Goal: Transaction & Acquisition: Obtain resource

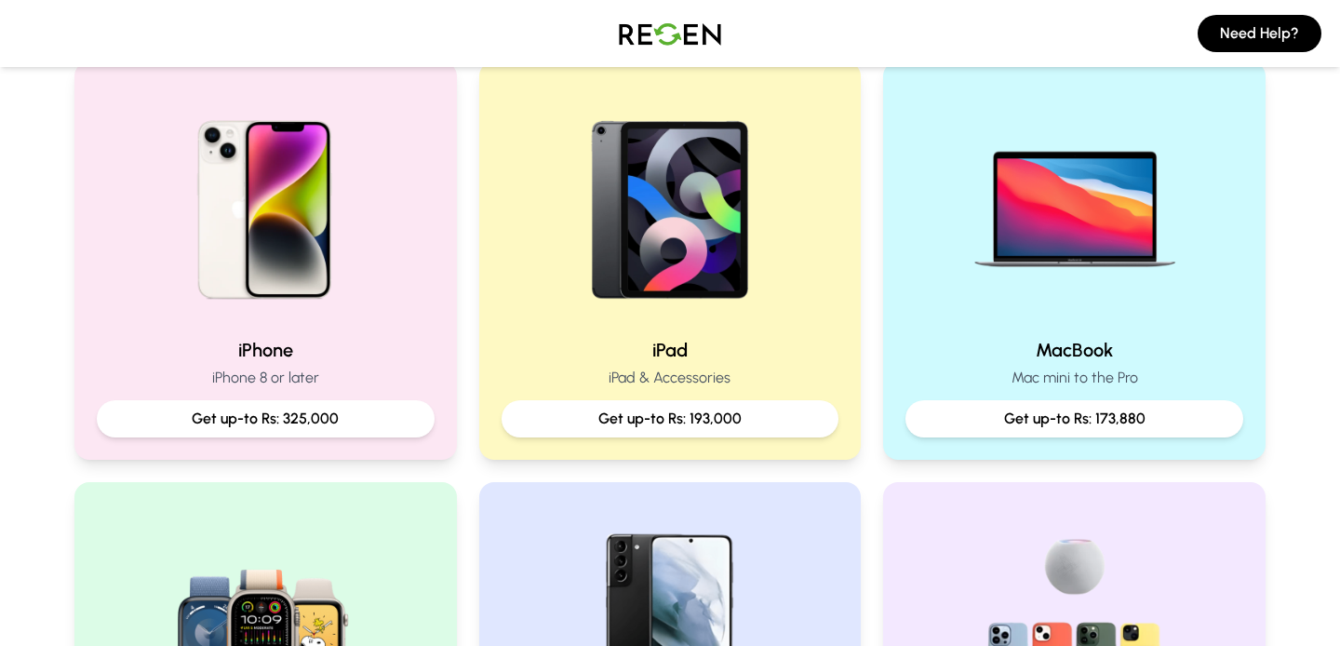
scroll to position [403, 0]
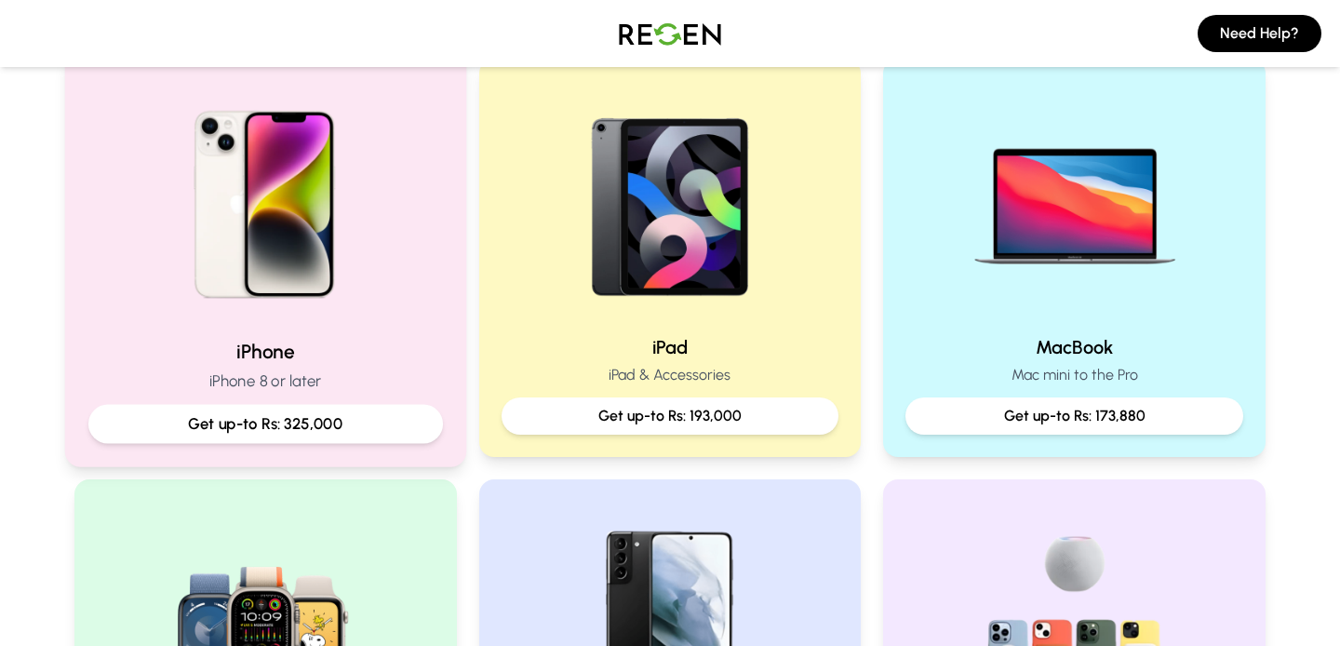
click at [357, 230] on img at bounding box center [266, 198] width 250 height 250
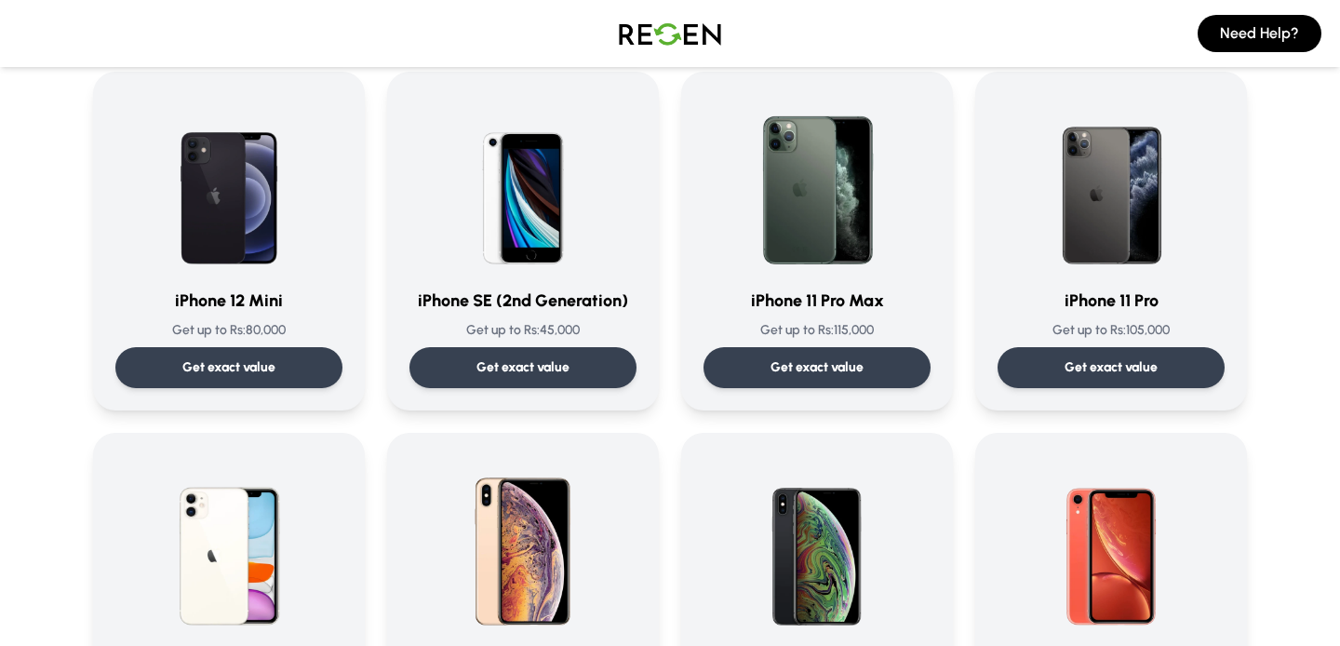
scroll to position [1583, 0]
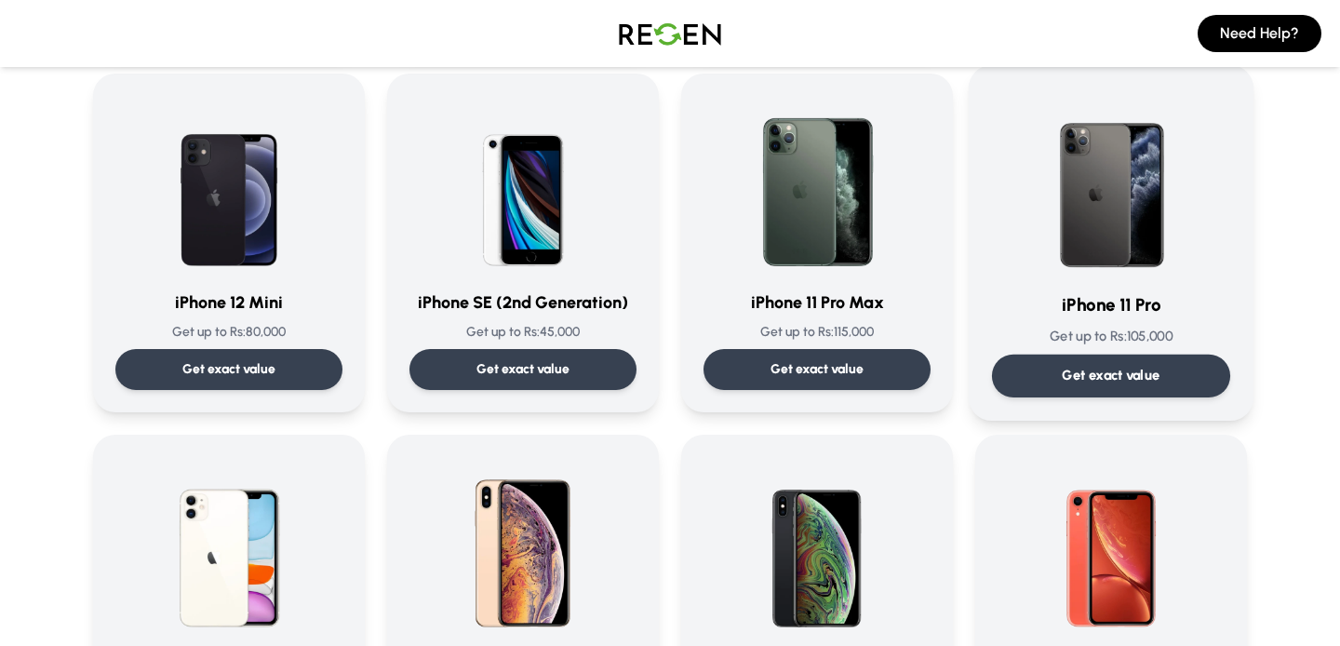
click at [1136, 230] on img at bounding box center [1111, 182] width 188 height 188
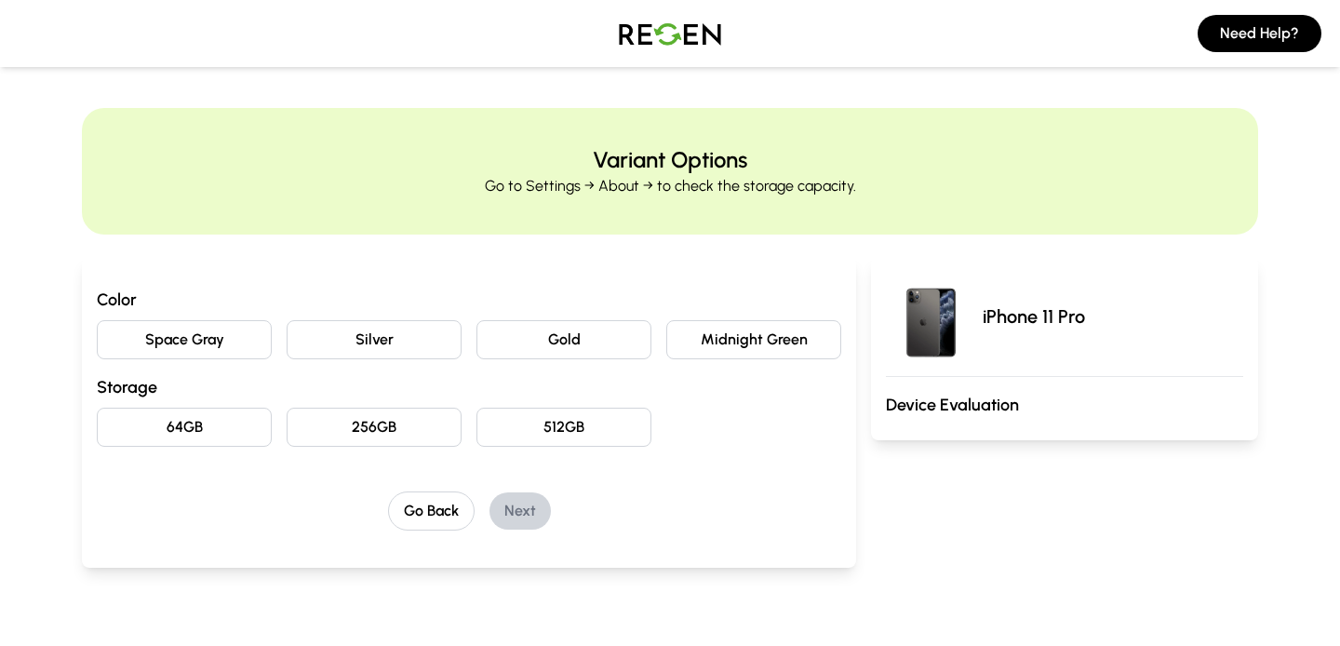
click at [413, 346] on button "Silver" at bounding box center [374, 339] width 175 height 39
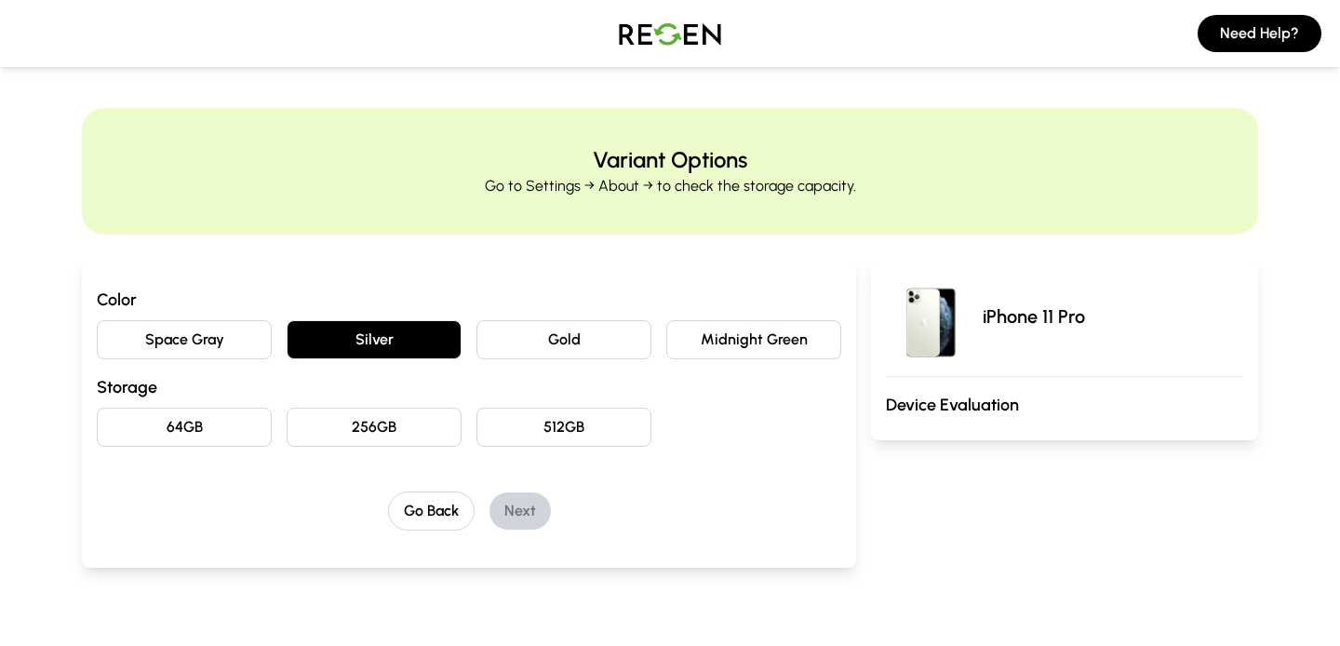
click at [230, 334] on button "Space Gray" at bounding box center [184, 339] width 175 height 39
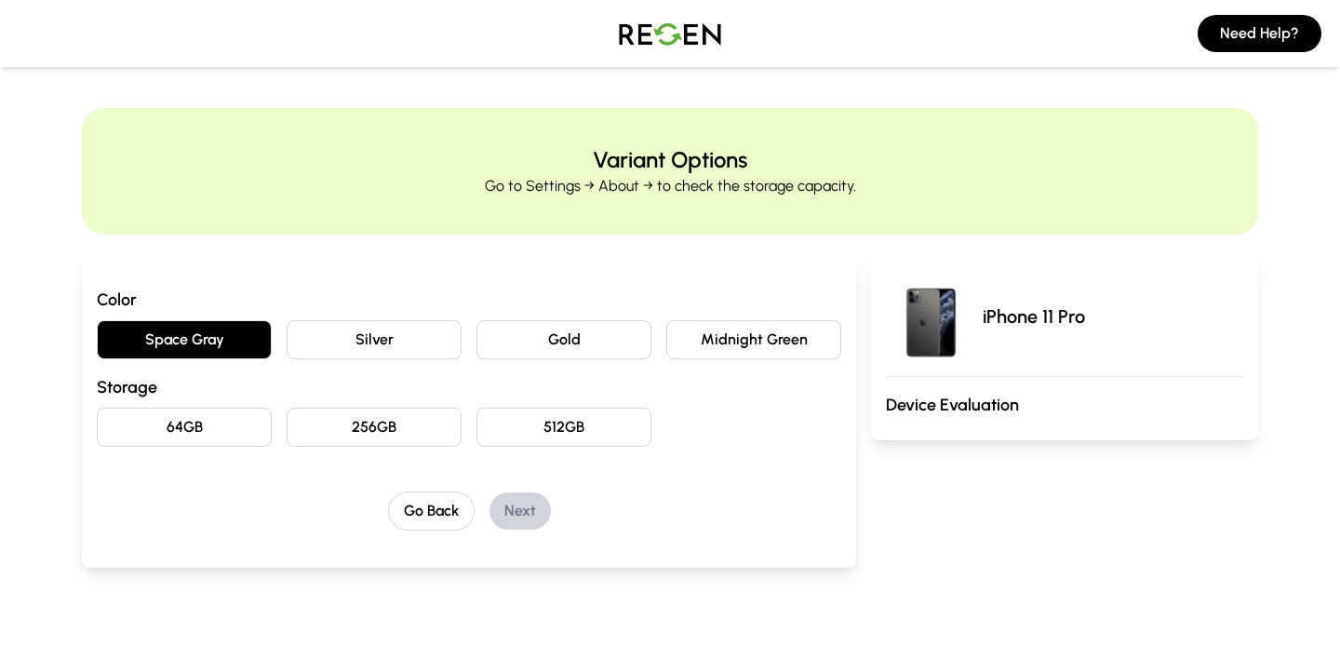
click at [613, 339] on button "Gold" at bounding box center [564, 339] width 175 height 39
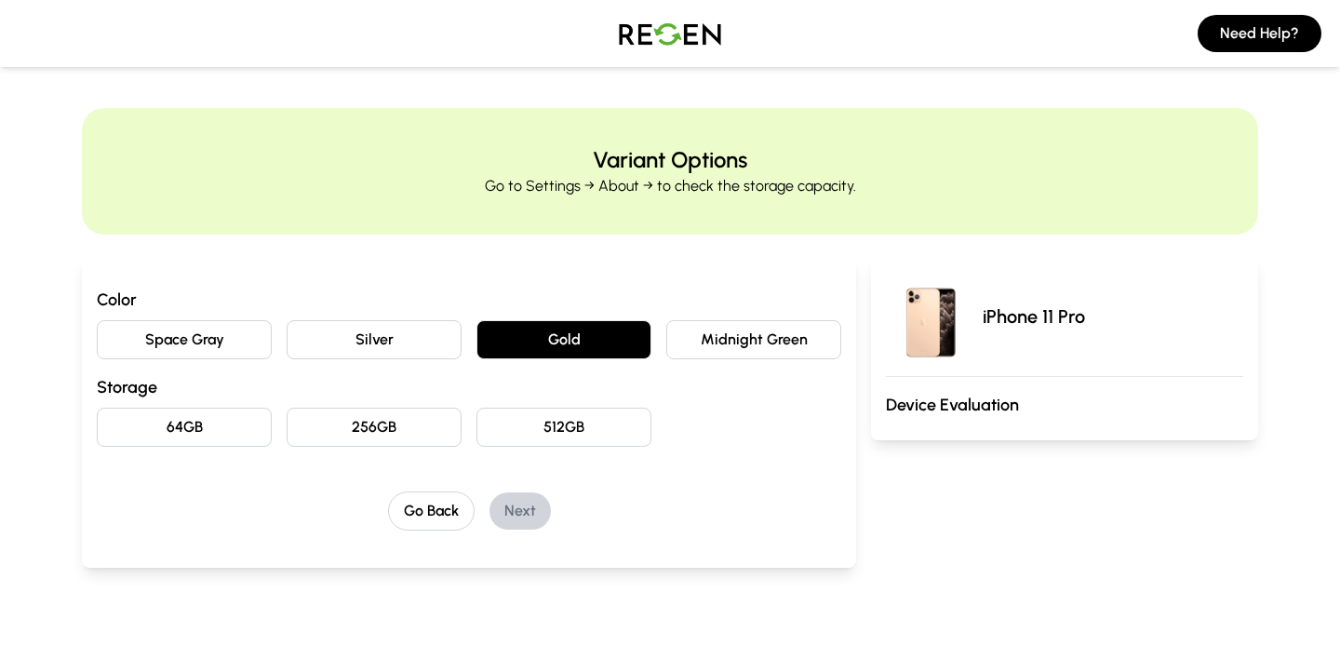
click at [766, 341] on button "Midnight Green" at bounding box center [753, 339] width 175 height 39
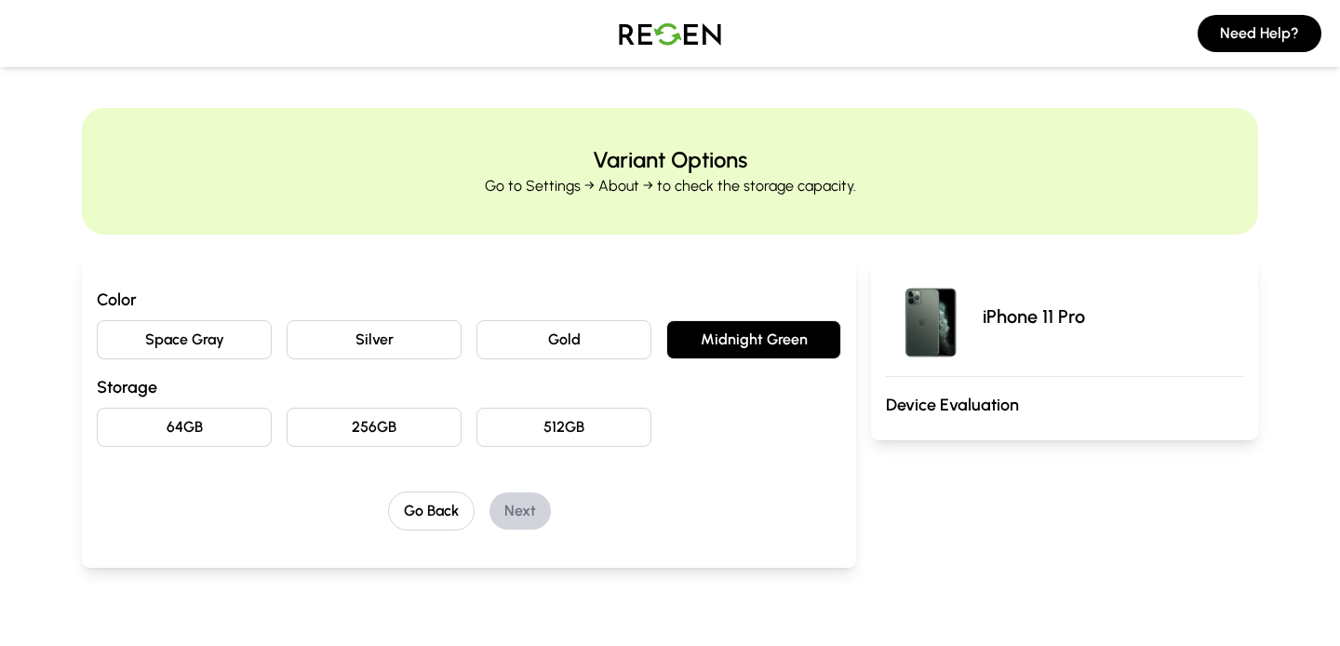
click at [172, 341] on button "Space Gray" at bounding box center [184, 339] width 175 height 39
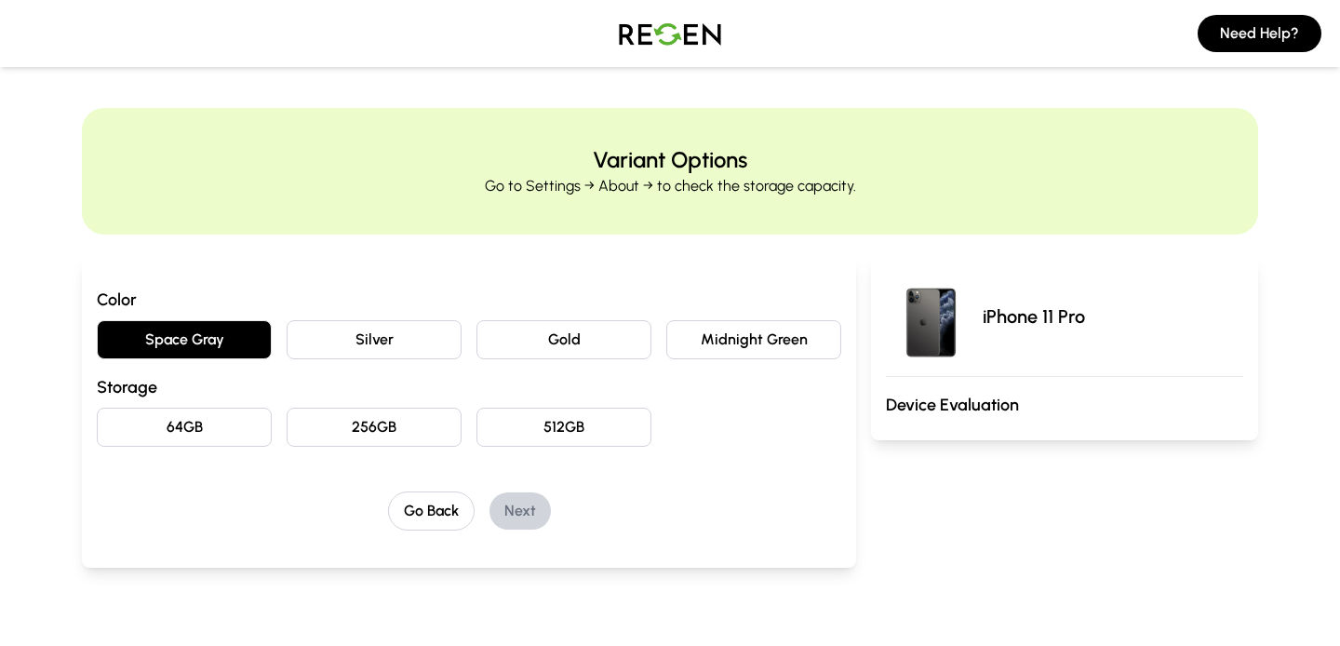
click at [550, 428] on button "512GB" at bounding box center [564, 427] width 175 height 39
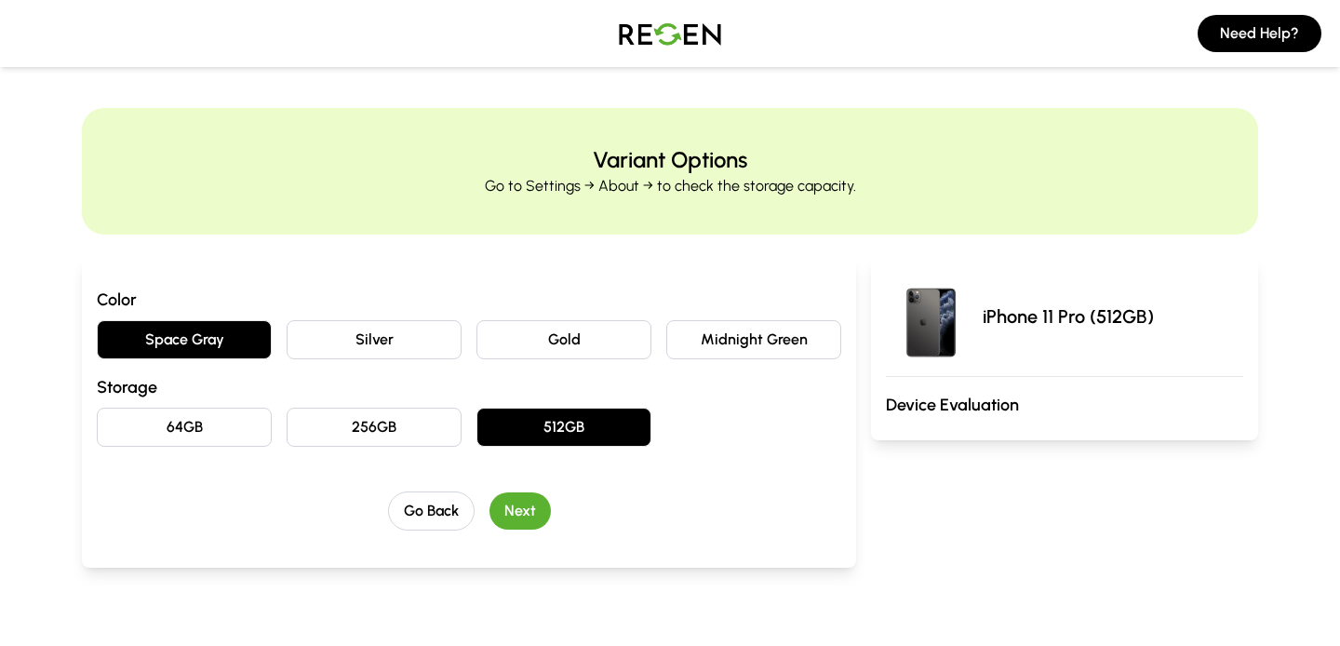
click at [530, 512] on button "Next" at bounding box center [520, 510] width 61 height 37
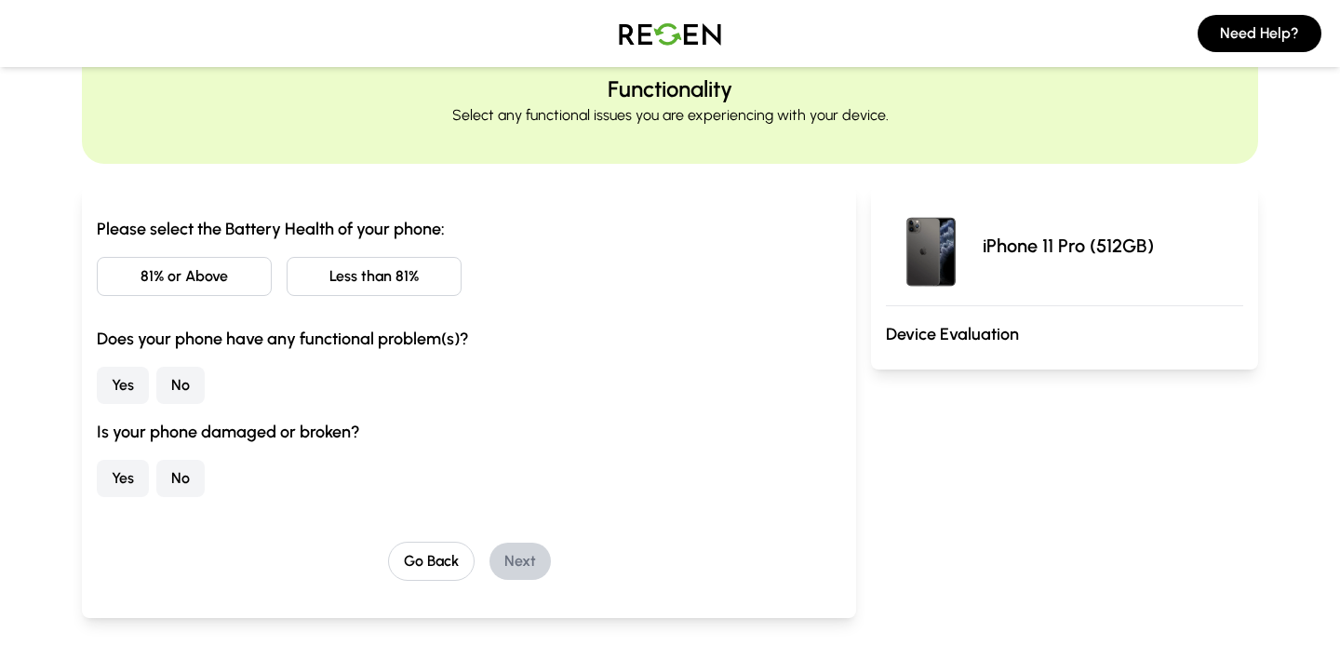
scroll to position [72, 0]
click at [221, 273] on button "81% or Above" at bounding box center [184, 275] width 175 height 39
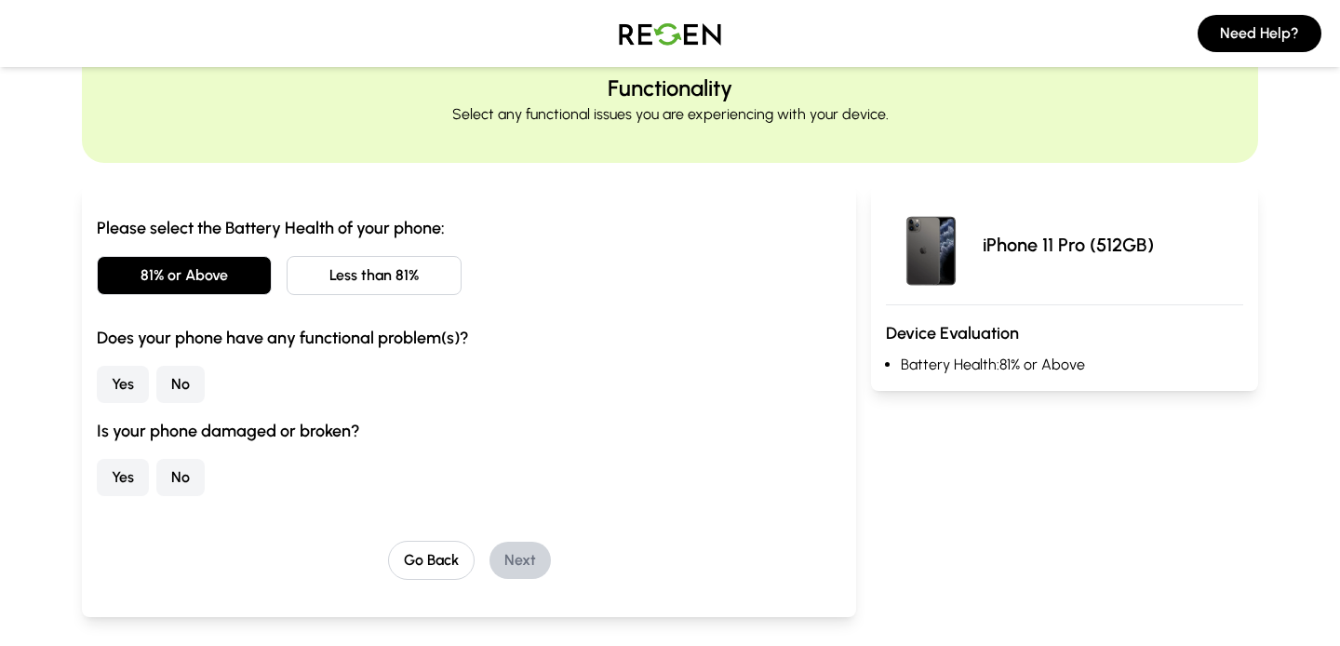
click at [127, 381] on button "Yes" at bounding box center [123, 384] width 52 height 37
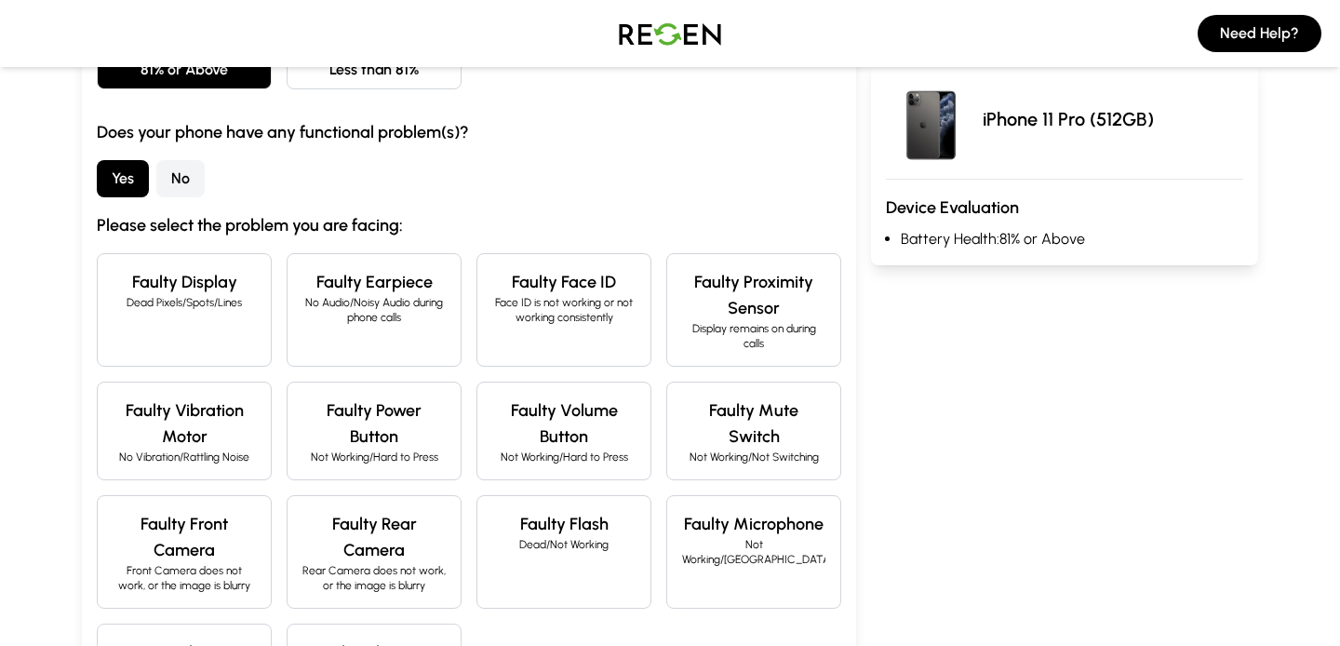
scroll to position [279, 0]
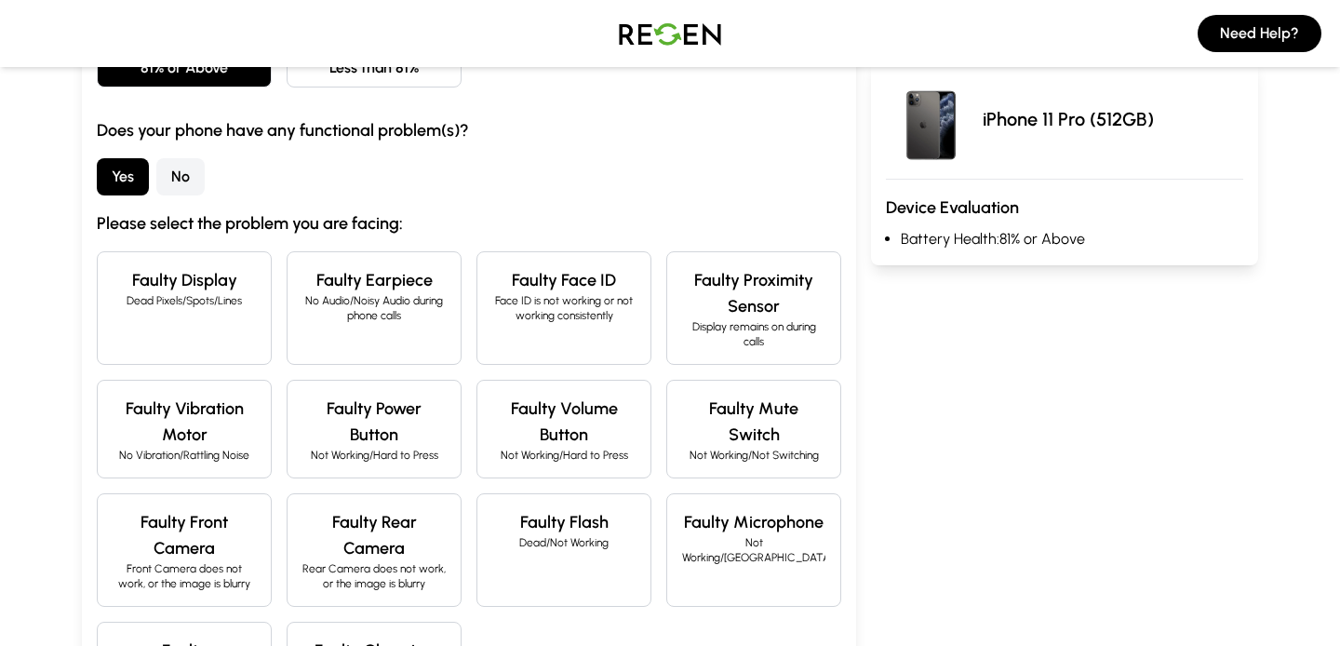
click at [561, 280] on h4 "Faulty Face ID" at bounding box center [563, 280] width 143 height 26
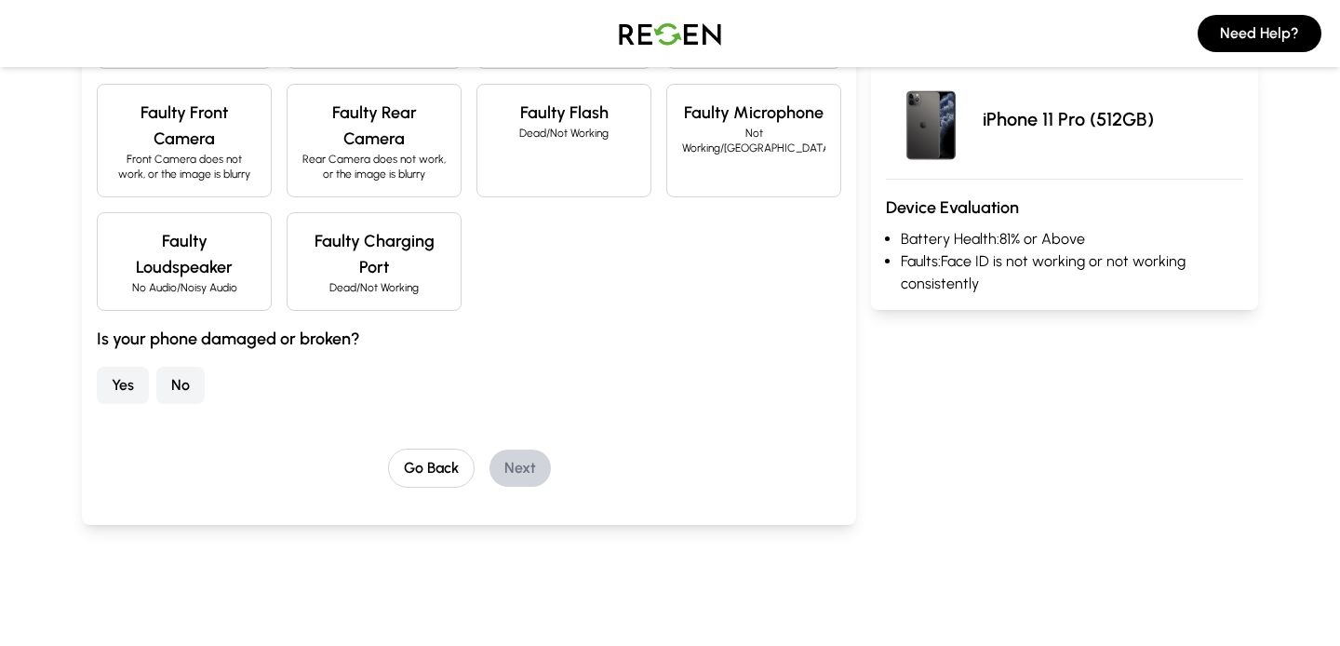
scroll to position [693, 0]
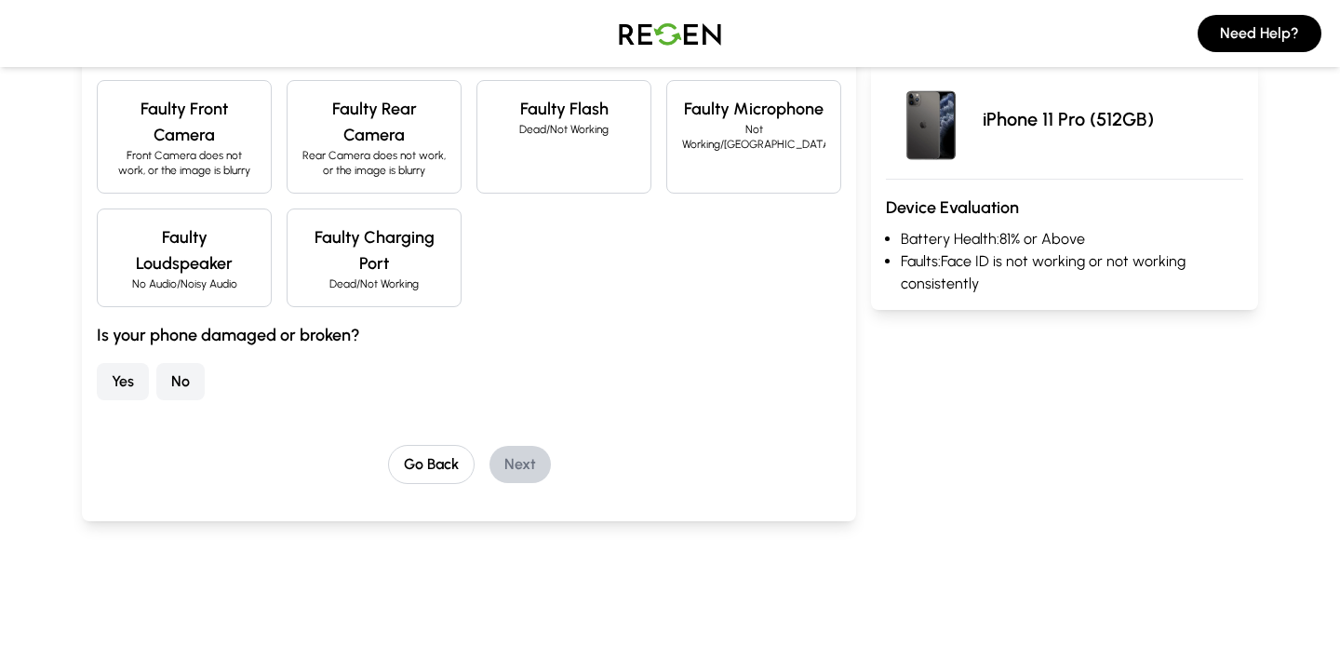
click at [128, 383] on button "Yes" at bounding box center [123, 381] width 52 height 37
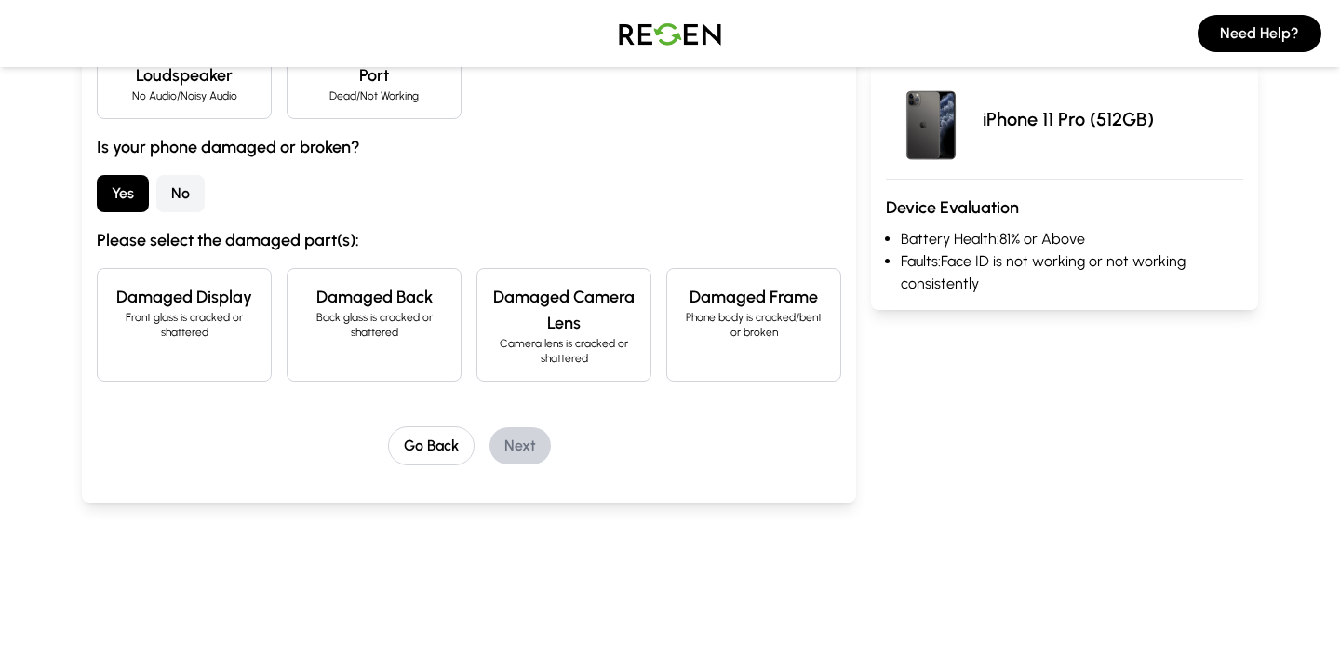
scroll to position [895, 0]
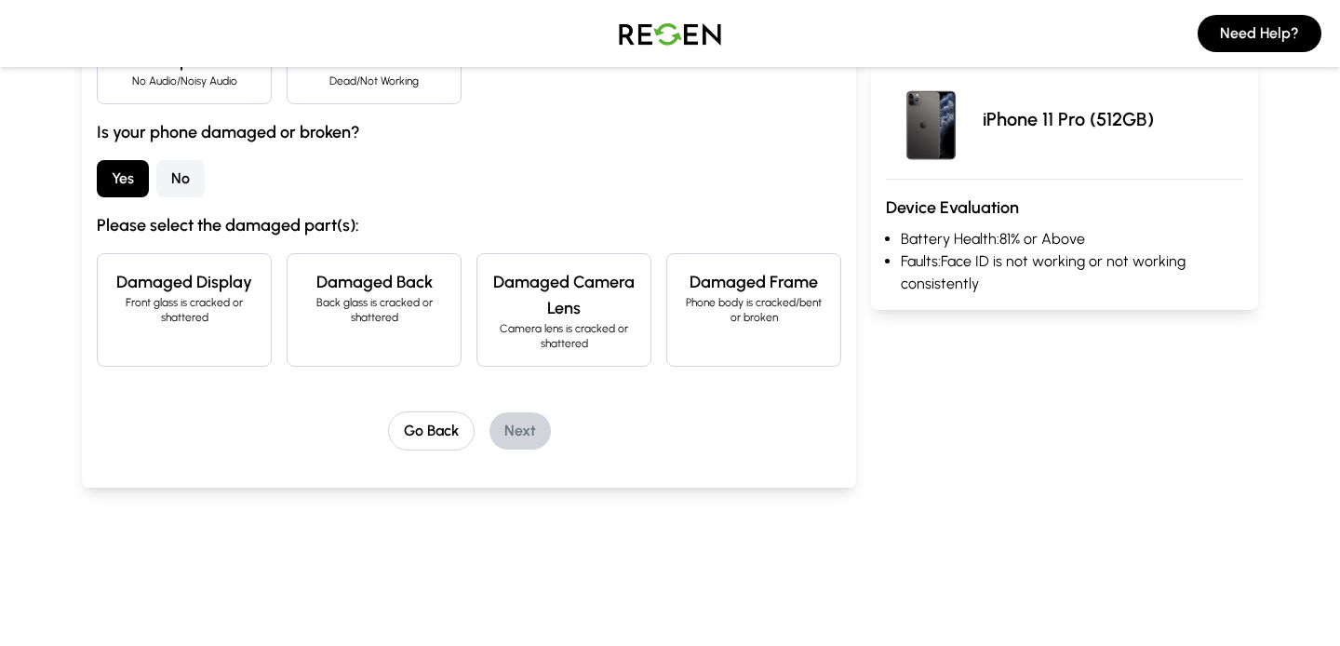
click at [206, 325] on div "Damaged Display Front glass is cracked or shattered" at bounding box center [184, 310] width 175 height 114
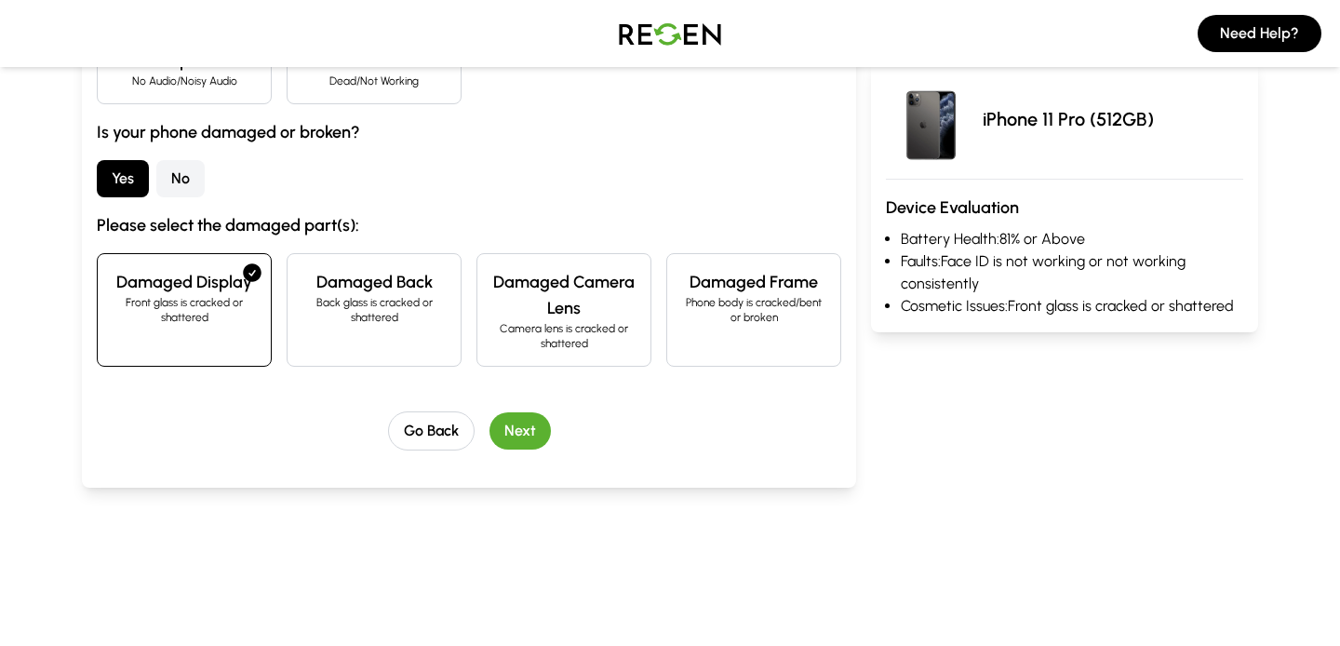
click at [498, 427] on button "Next" at bounding box center [520, 430] width 61 height 37
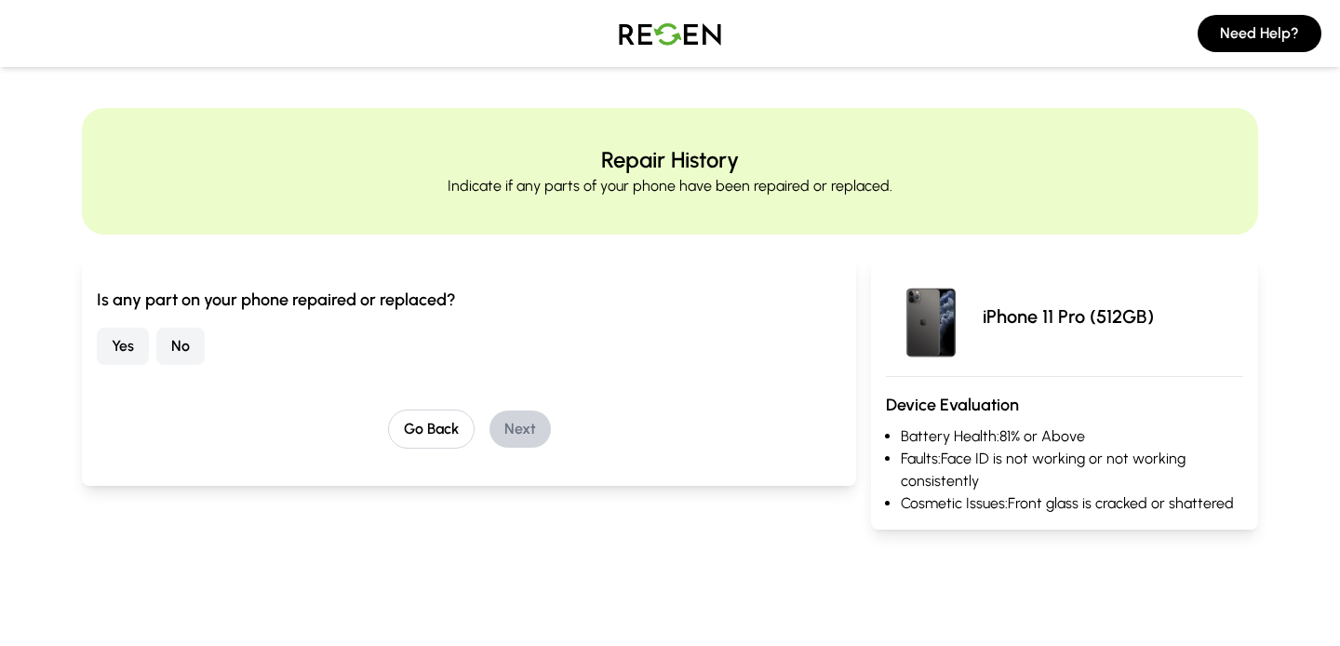
click at [108, 343] on button "Yes" at bounding box center [123, 346] width 52 height 37
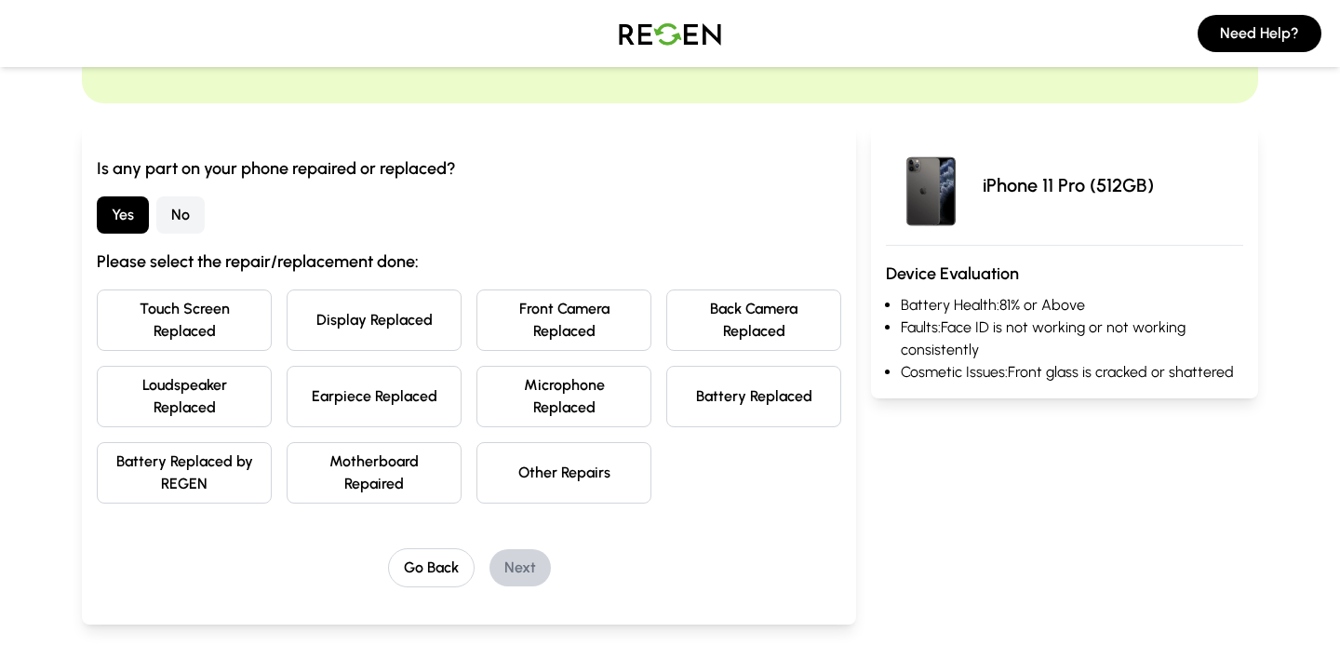
scroll to position [132, 0]
click at [358, 329] on button "Display Replaced" at bounding box center [374, 319] width 175 height 61
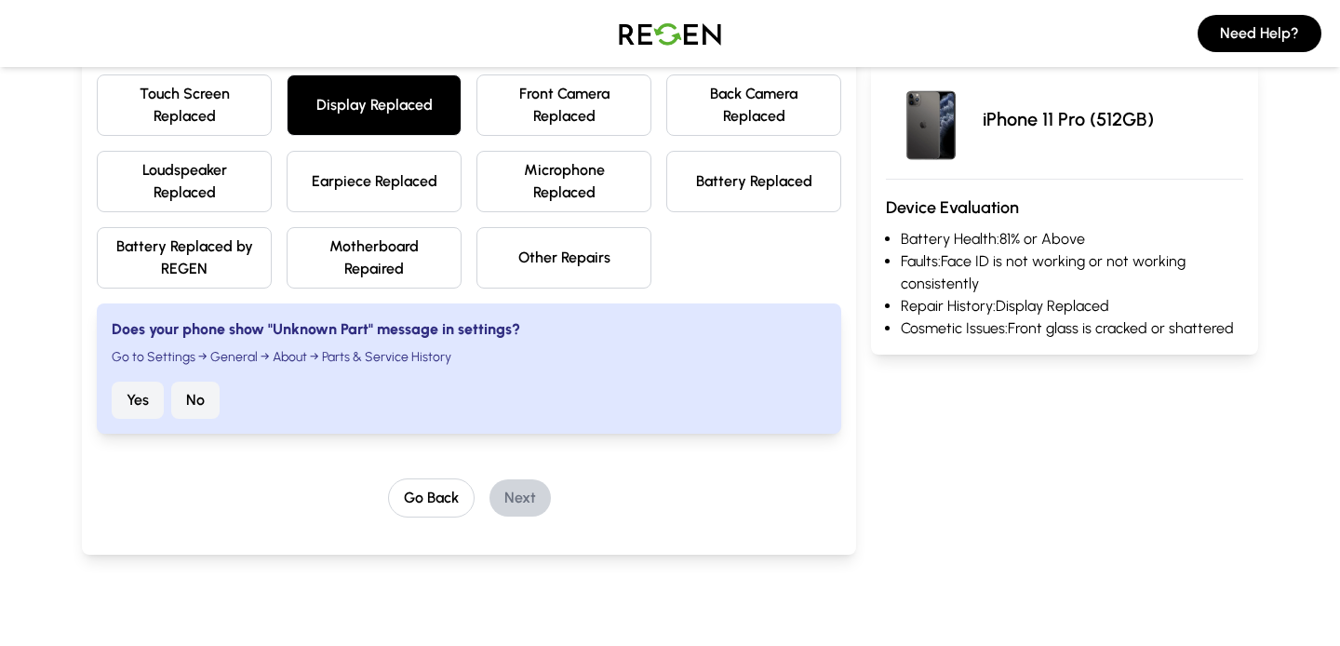
scroll to position [311, 0]
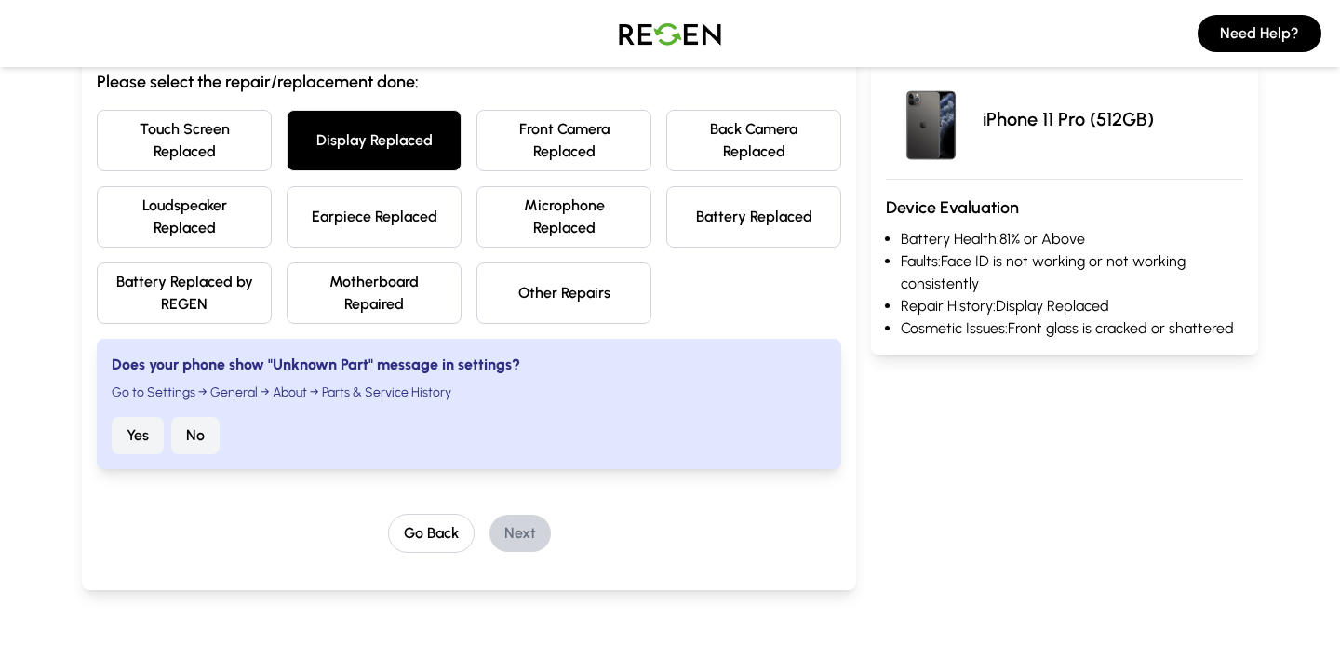
click at [129, 430] on button "Yes" at bounding box center [138, 435] width 52 height 37
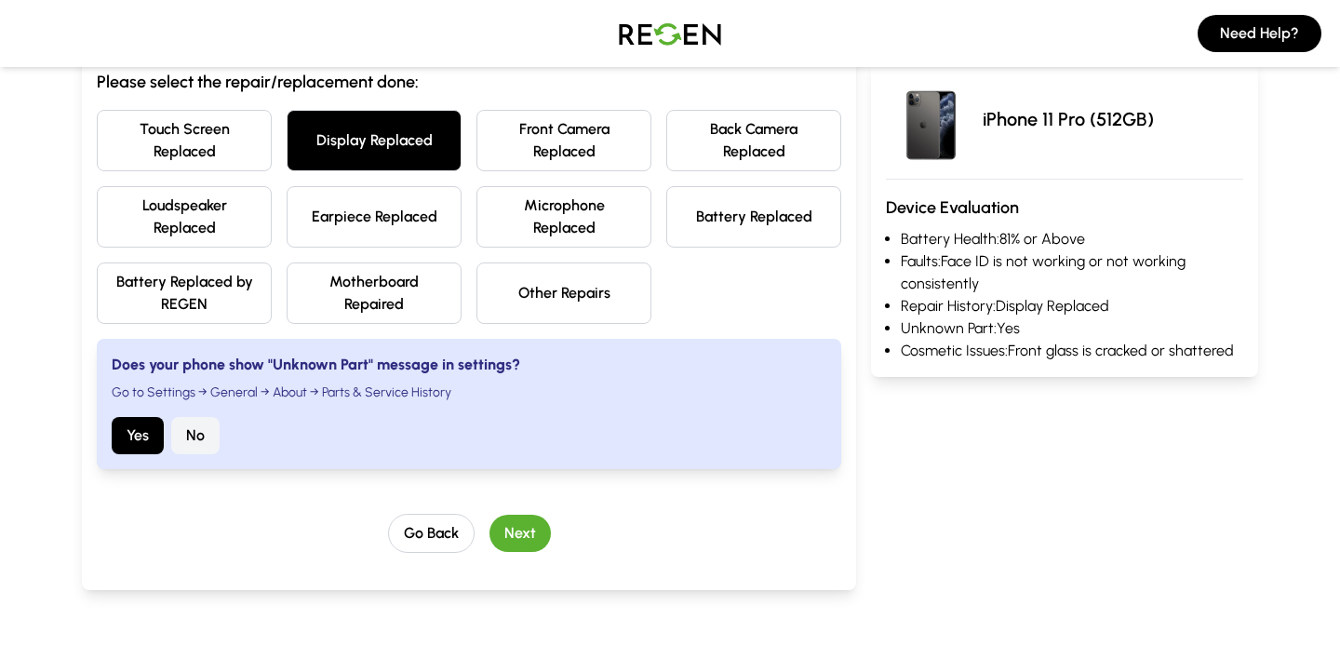
click at [526, 534] on button "Next" at bounding box center [520, 533] width 61 height 37
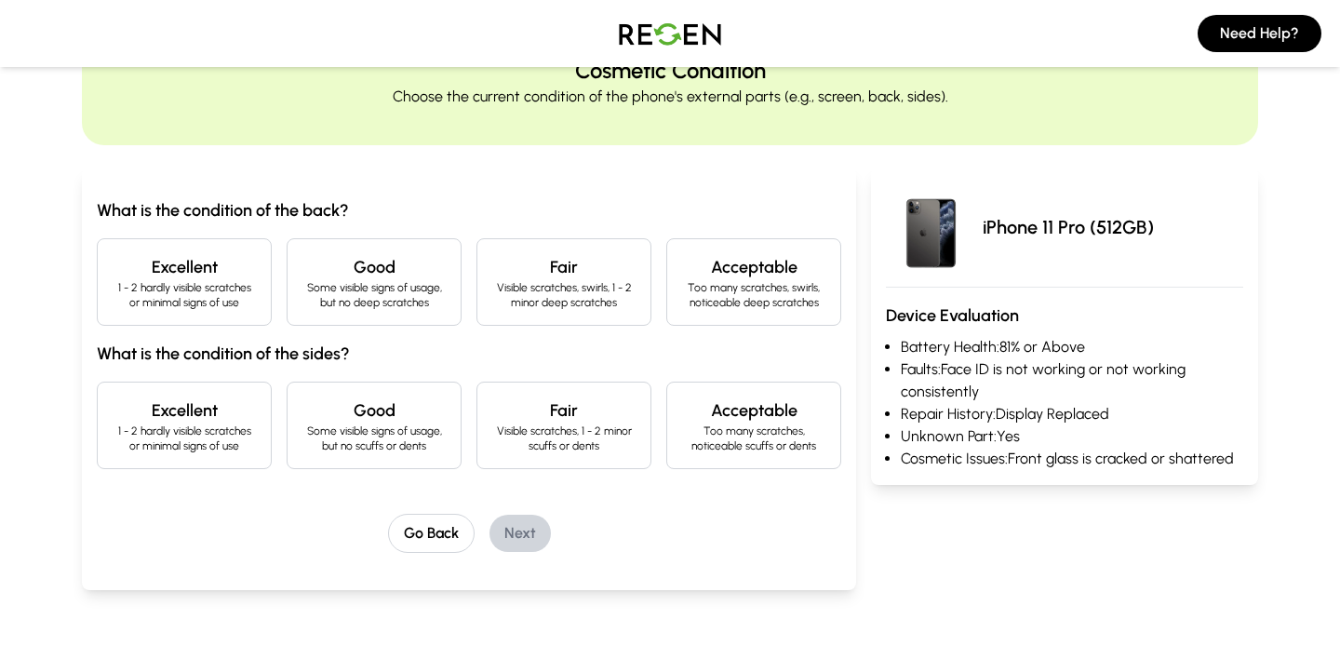
click at [209, 272] on h4 "Excellent" at bounding box center [184, 267] width 143 height 26
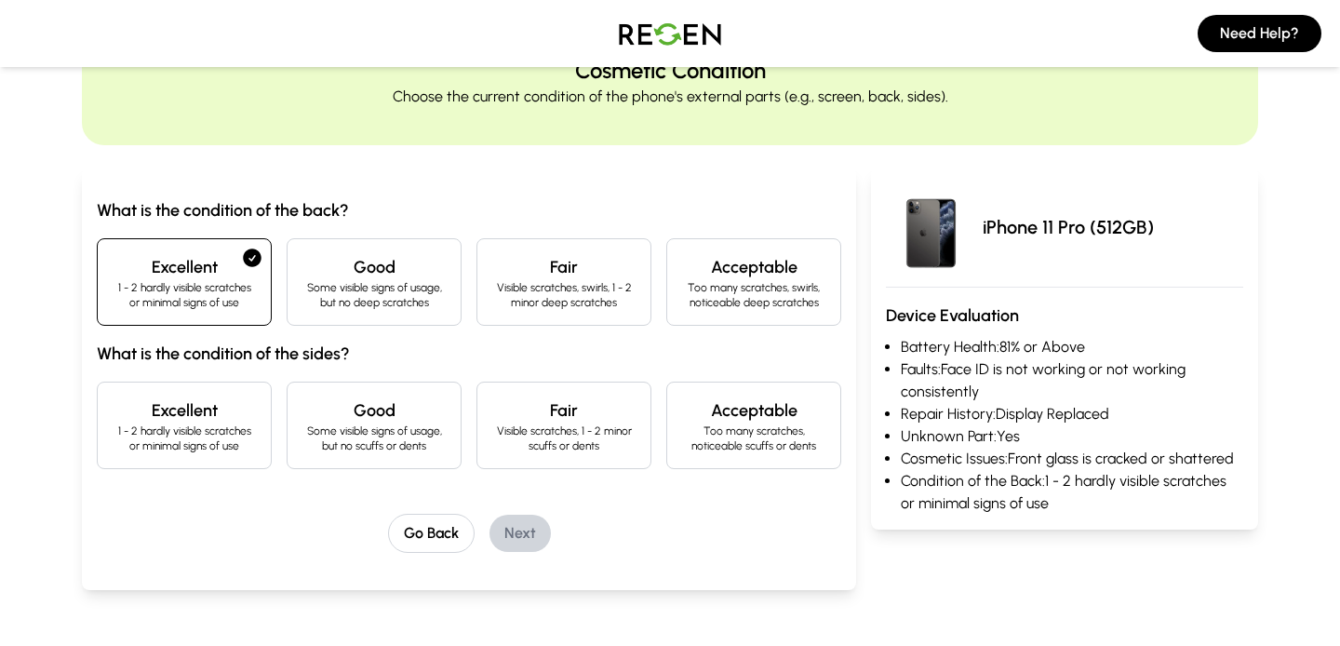
click at [185, 406] on h4 "Excellent" at bounding box center [184, 410] width 143 height 26
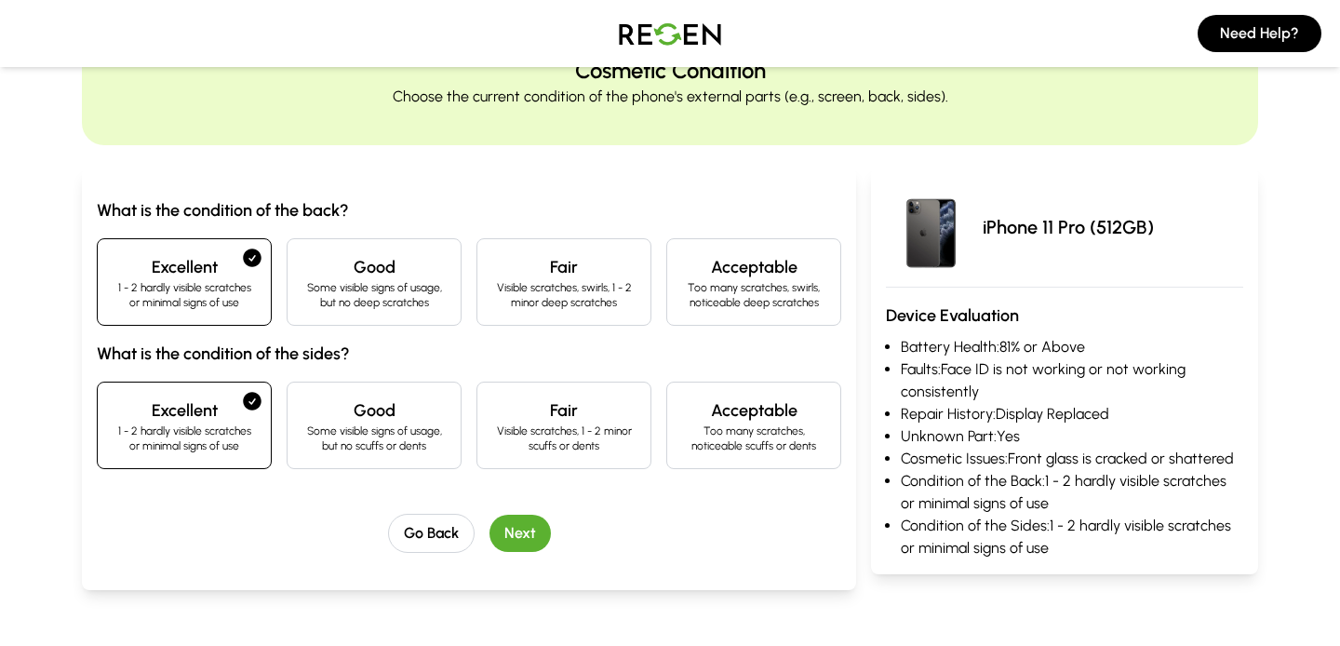
click at [515, 539] on button "Next" at bounding box center [520, 533] width 61 height 37
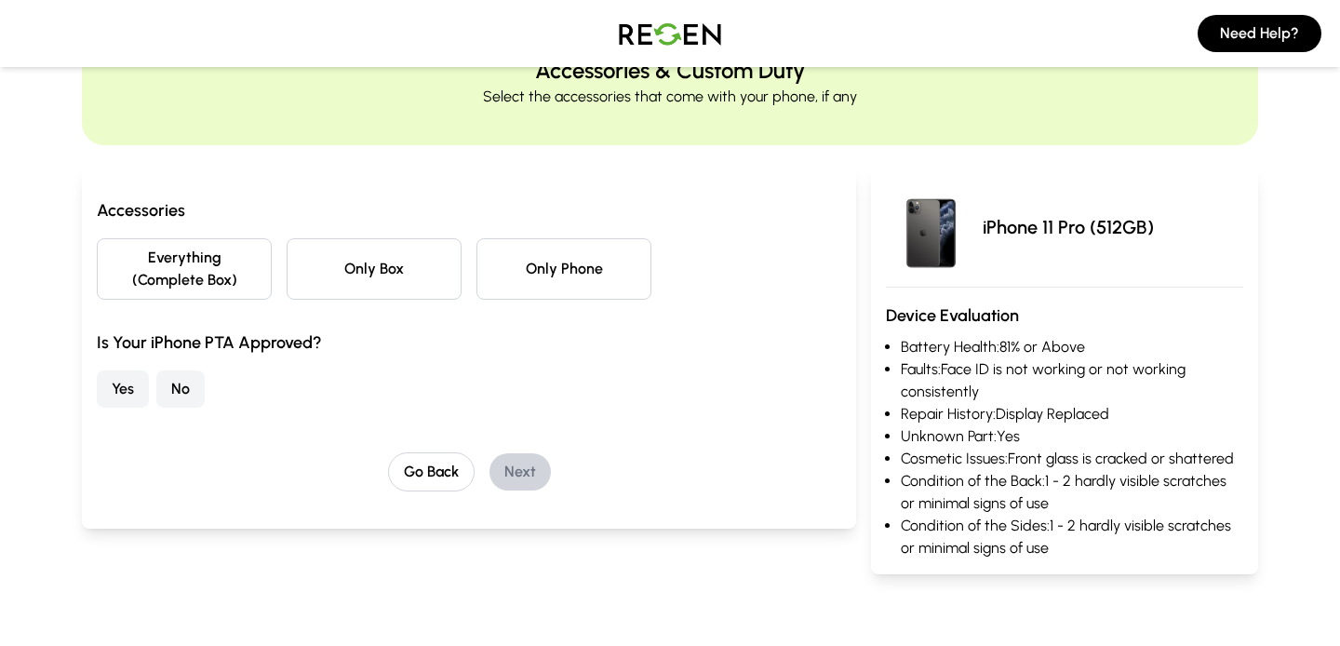
click at [593, 283] on button "Only Phone" at bounding box center [564, 268] width 175 height 61
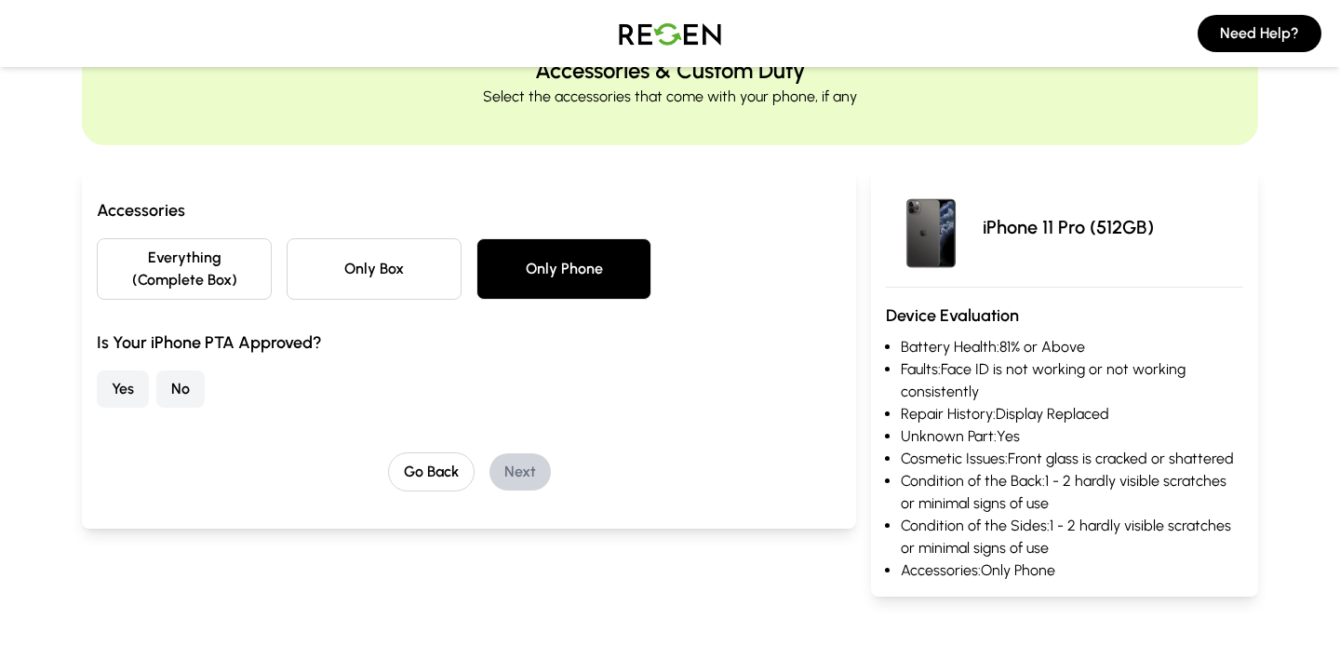
click at [174, 382] on button "No" at bounding box center [180, 388] width 48 height 37
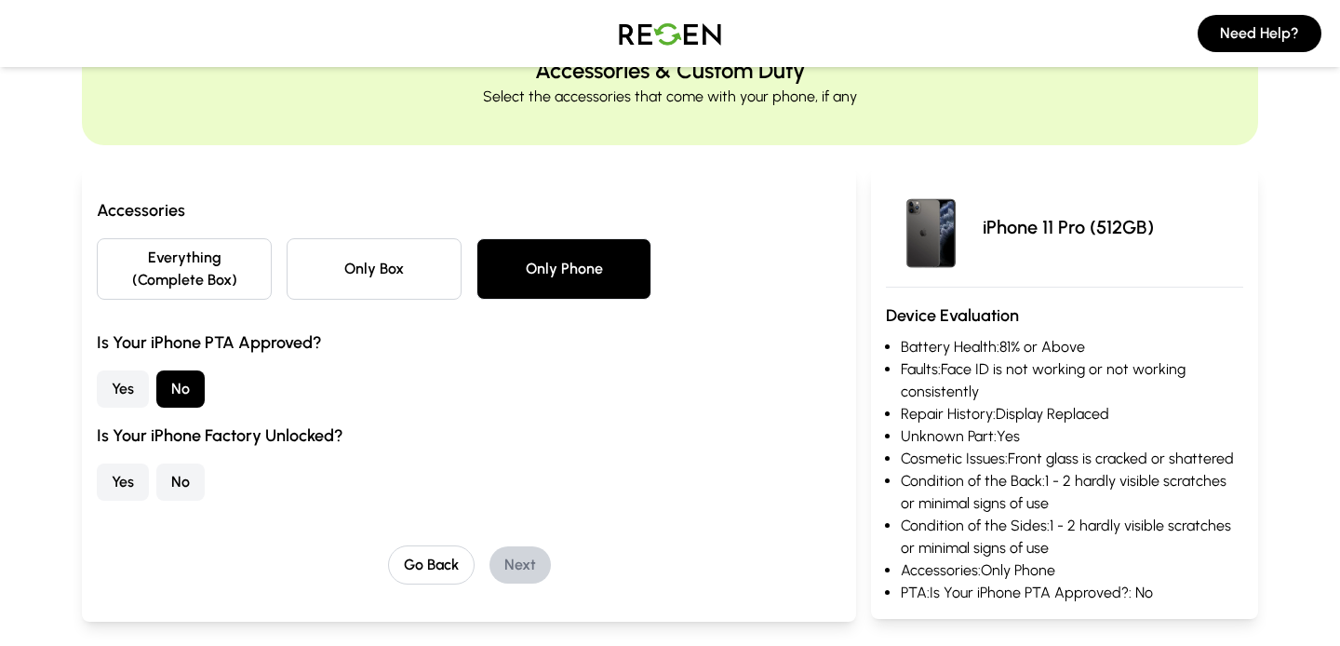
click at [204, 476] on button "No" at bounding box center [180, 482] width 48 height 37
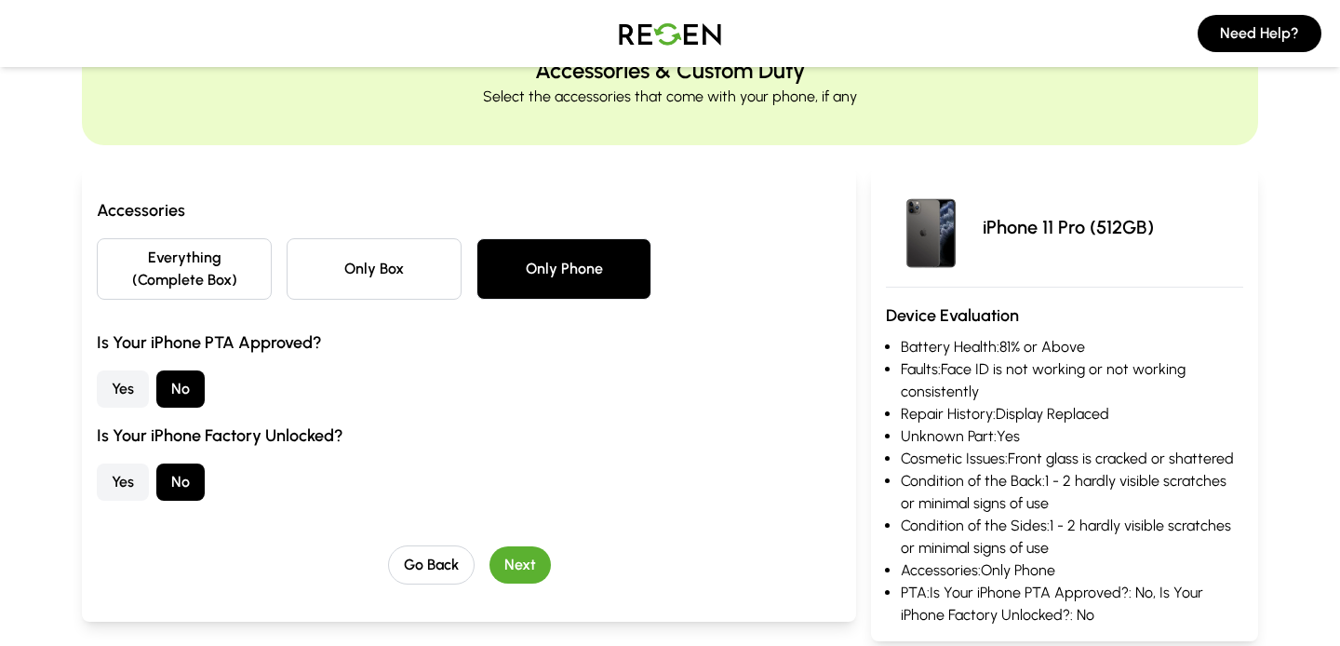
click at [522, 571] on button "Next" at bounding box center [520, 564] width 61 height 37
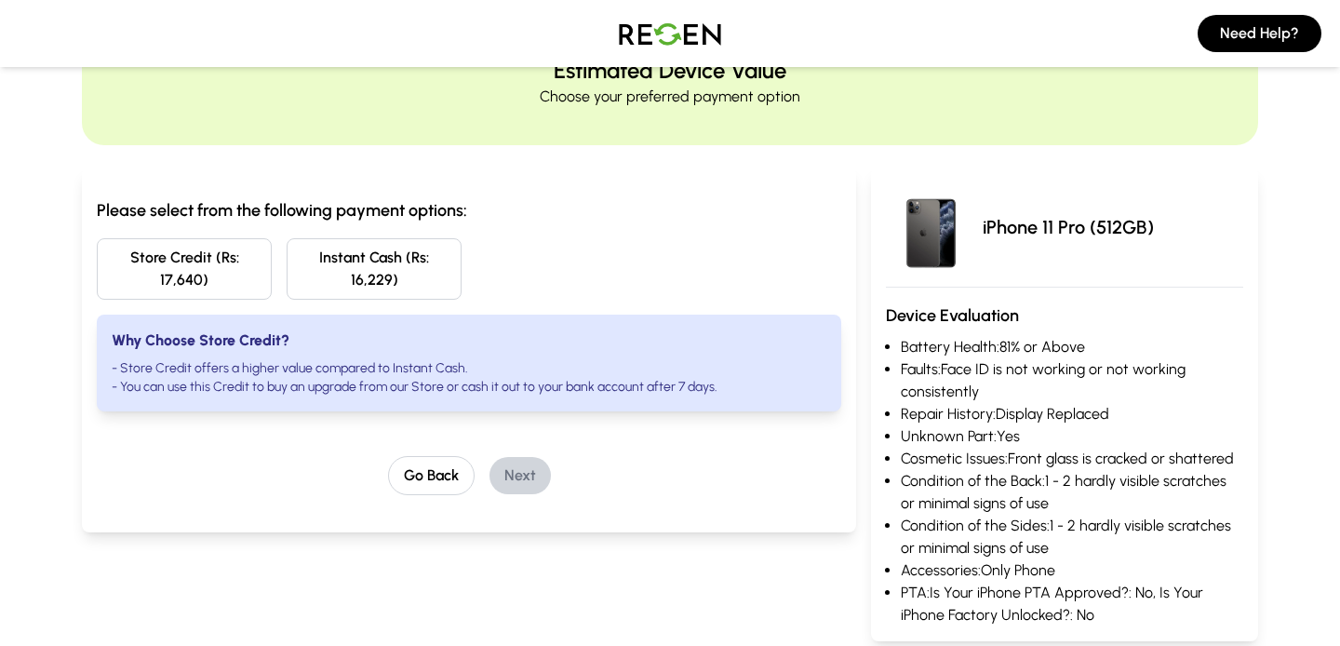
click at [412, 274] on button "Instant Cash (Rs: 16,229)" at bounding box center [374, 268] width 175 height 61
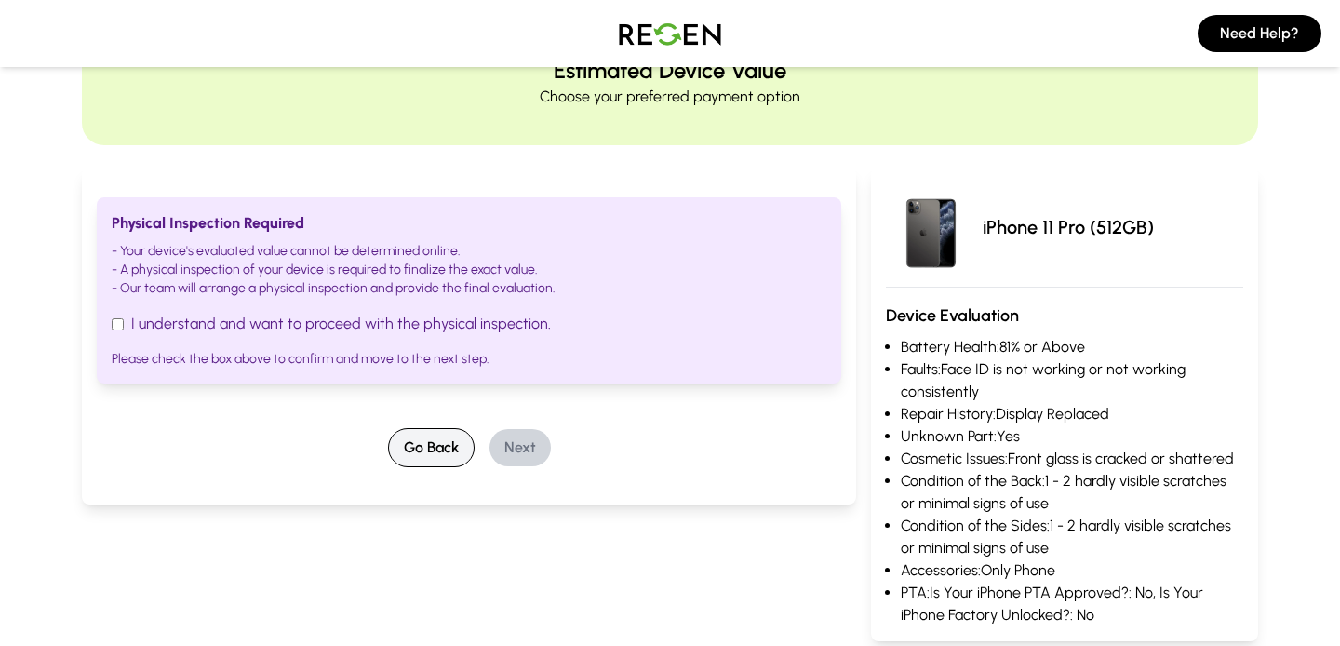
click at [413, 439] on button "Go Back" at bounding box center [431, 447] width 87 height 39
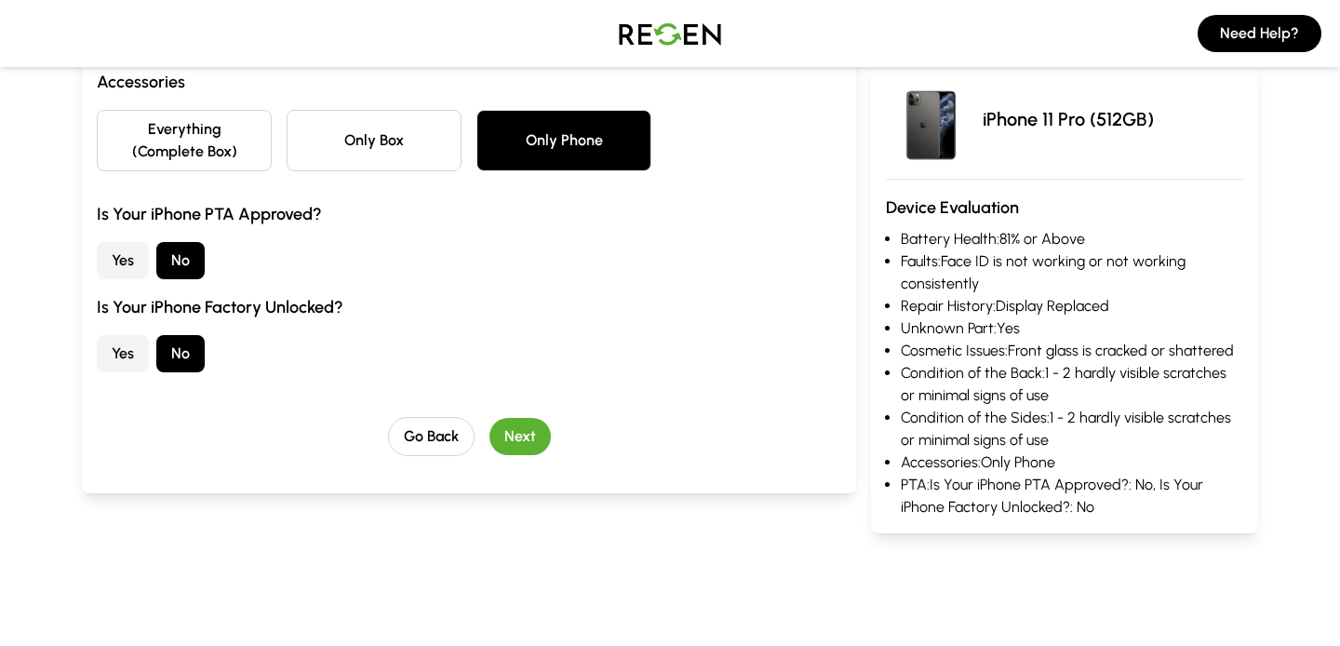
scroll to position [212, 0]
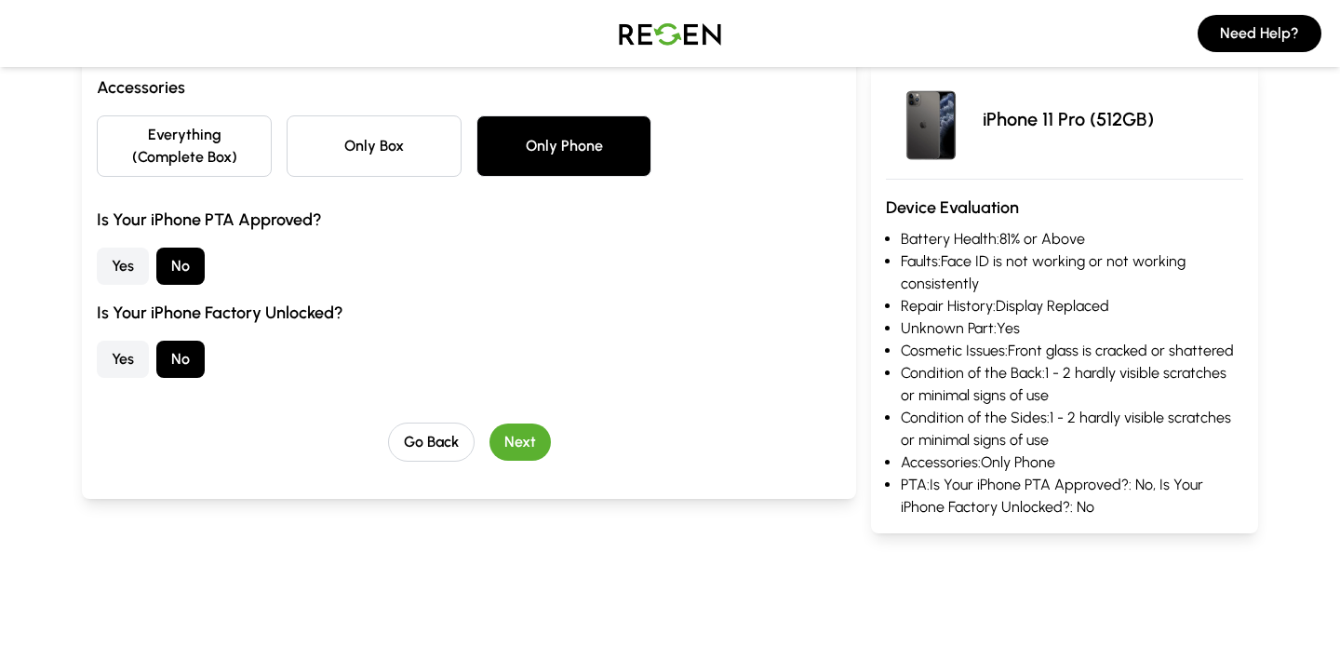
click at [535, 441] on button "Next" at bounding box center [520, 442] width 61 height 37
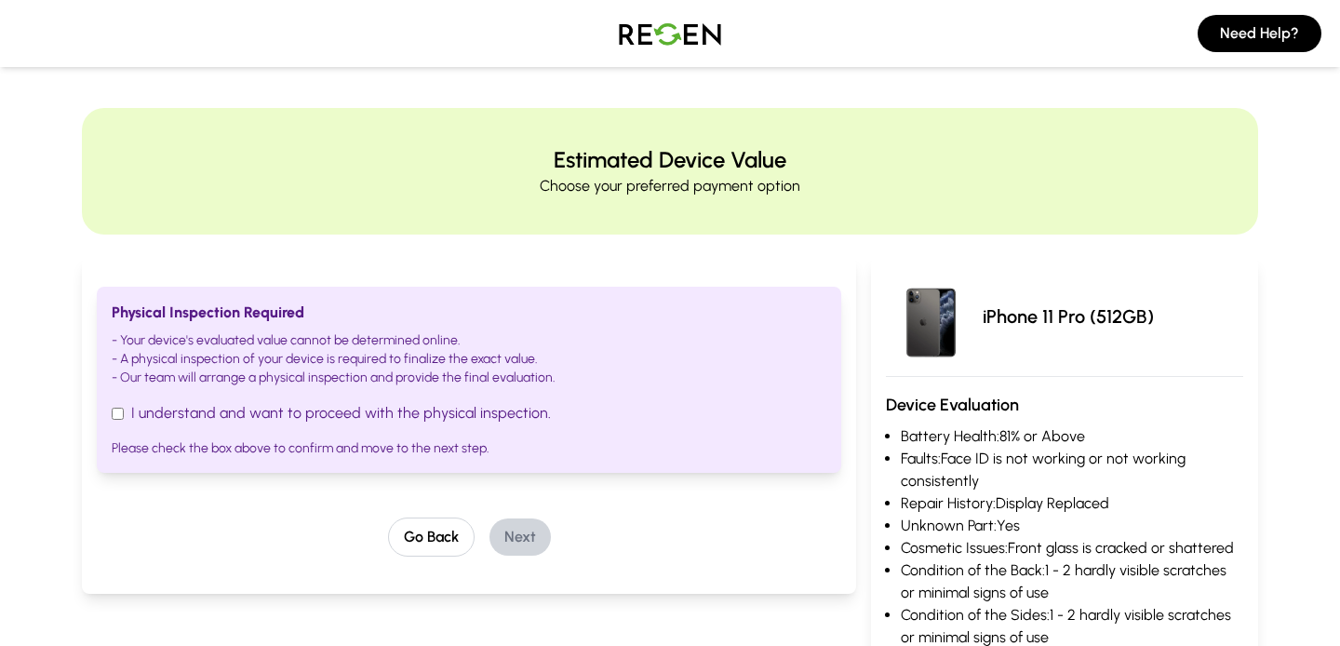
scroll to position [21, 0]
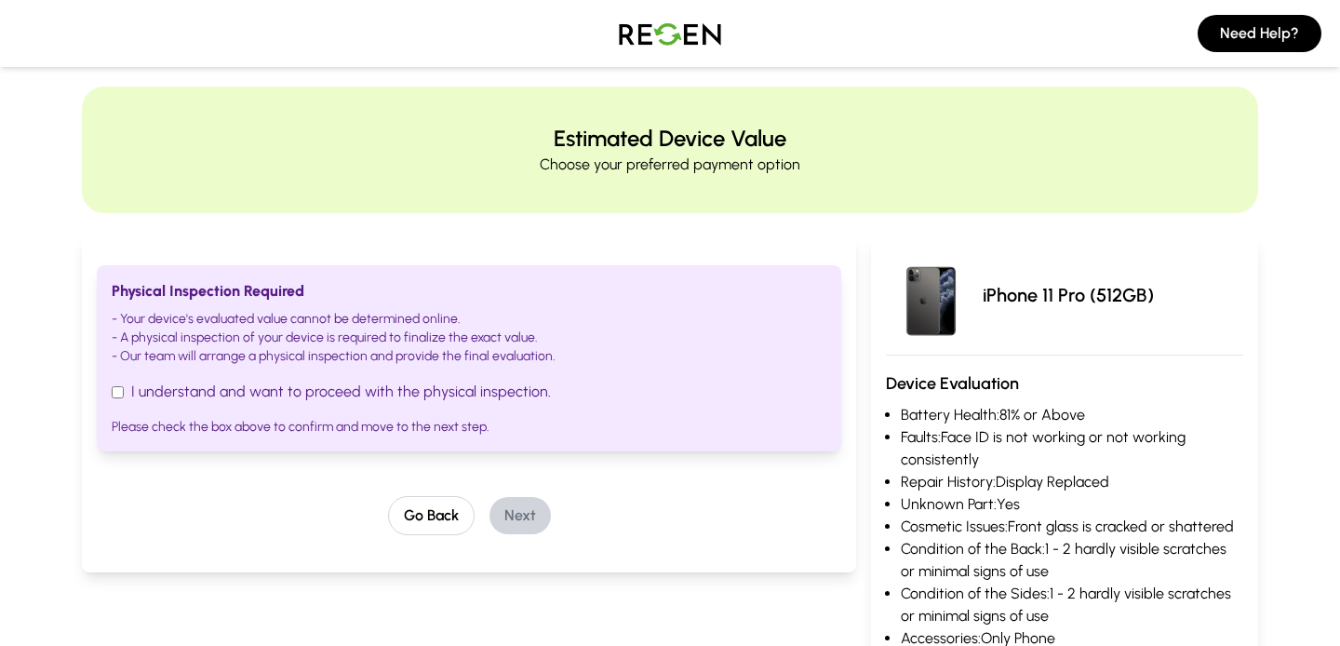
click at [124, 389] on label "I understand and want to proceed with the physical inspection." at bounding box center [469, 392] width 715 height 22
click at [124, 389] on input "I understand and want to proceed with the physical inspection." at bounding box center [118, 392] width 12 height 12
checkbox input "true"
click at [529, 523] on button "Next" at bounding box center [520, 515] width 61 height 37
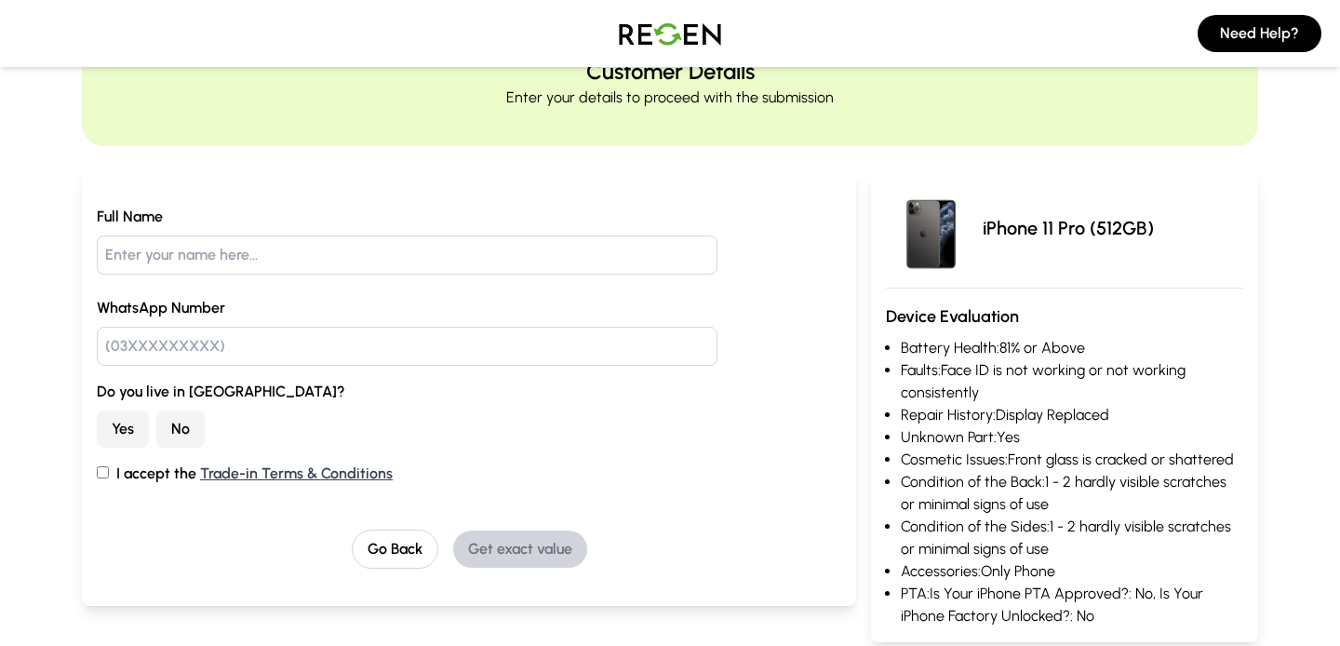
scroll to position [89, 0]
click at [252, 241] on input "text" at bounding box center [407, 254] width 621 height 39
type input "[PERSON_NAME]"
click at [249, 350] on input "text" at bounding box center [407, 345] width 621 height 39
click at [184, 418] on button "No" at bounding box center [180, 428] width 48 height 37
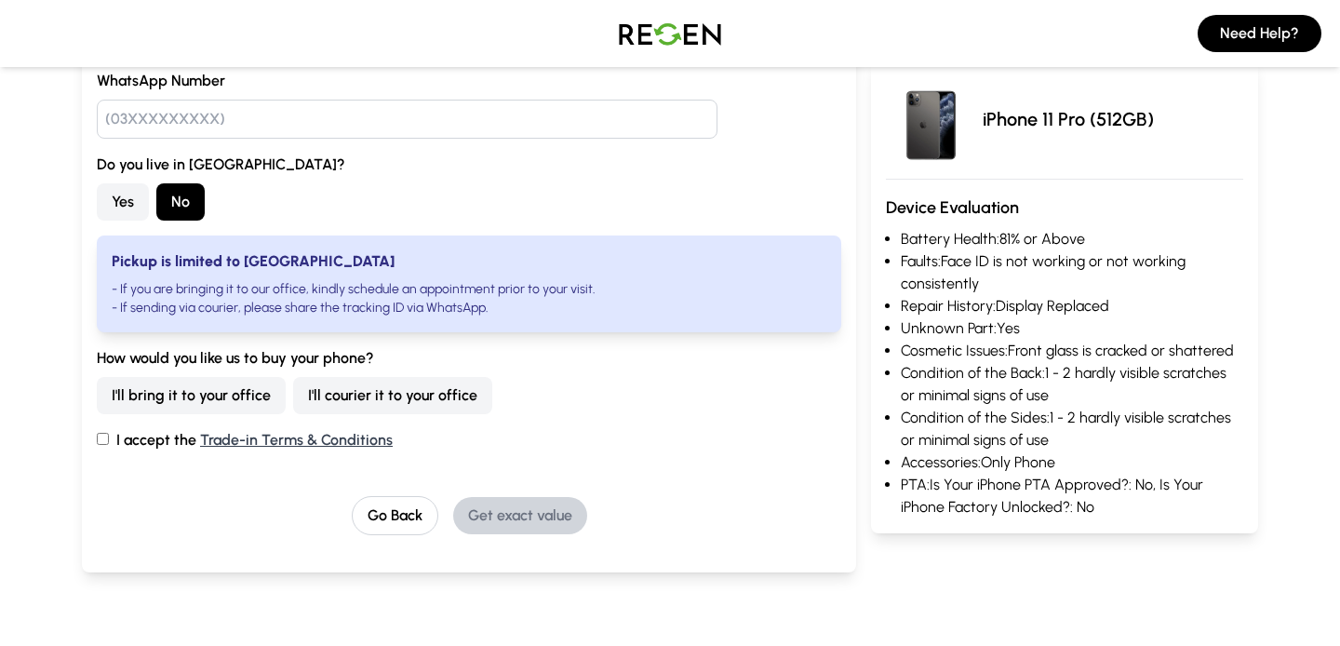
scroll to position [308, 0]
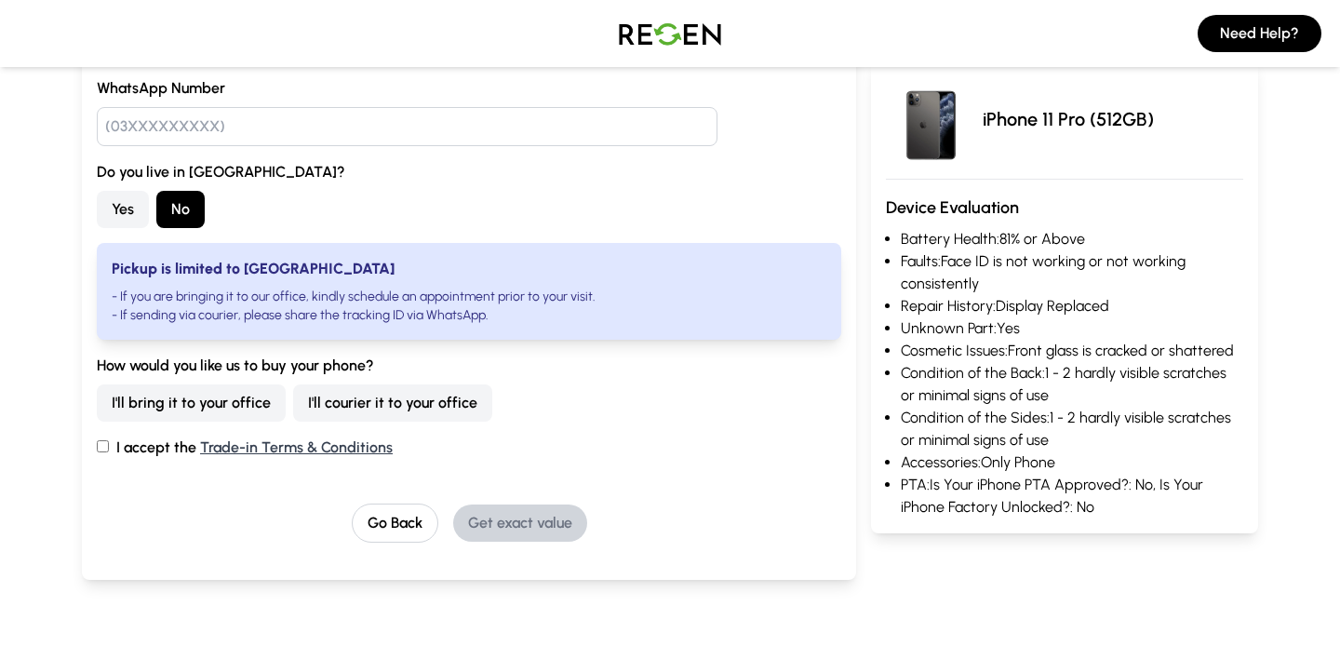
click at [106, 446] on input "I accept the Trade-in Terms & Conditions" at bounding box center [103, 446] width 12 height 12
checkbox input "true"
click at [342, 409] on button "I'll courier it to your office" at bounding box center [392, 402] width 199 height 37
click at [381, 116] on input "text" at bounding box center [407, 126] width 621 height 39
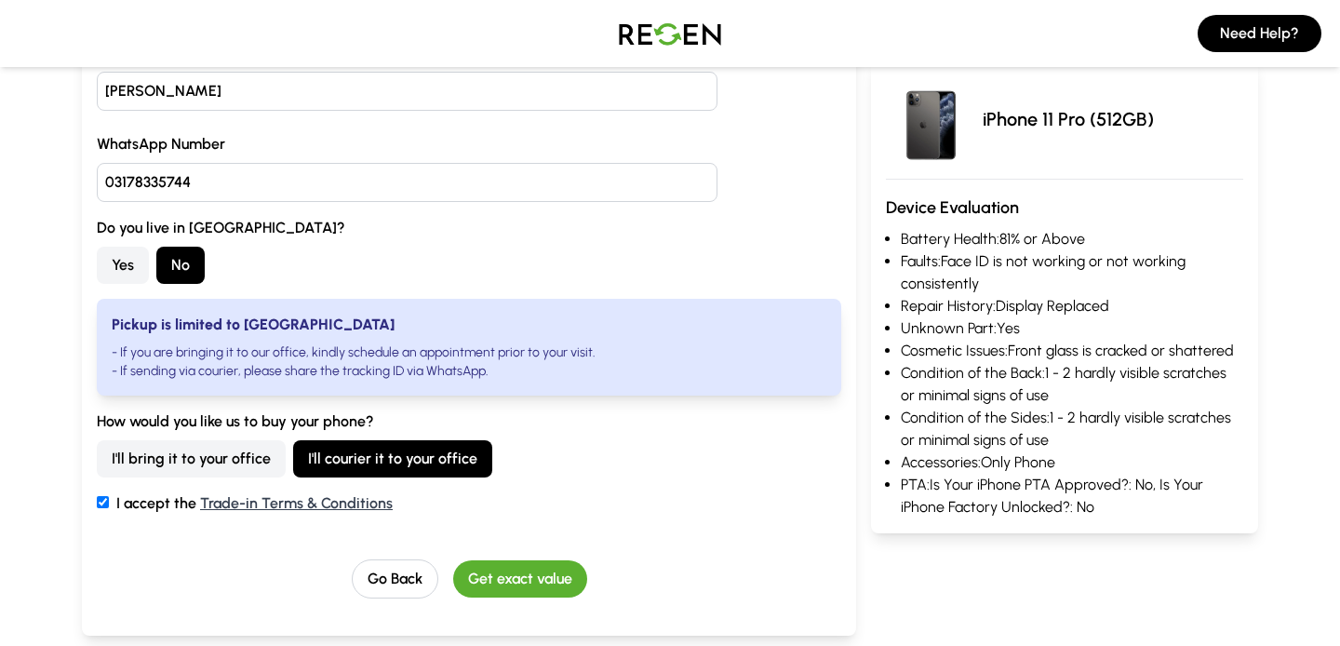
scroll to position [263, 0]
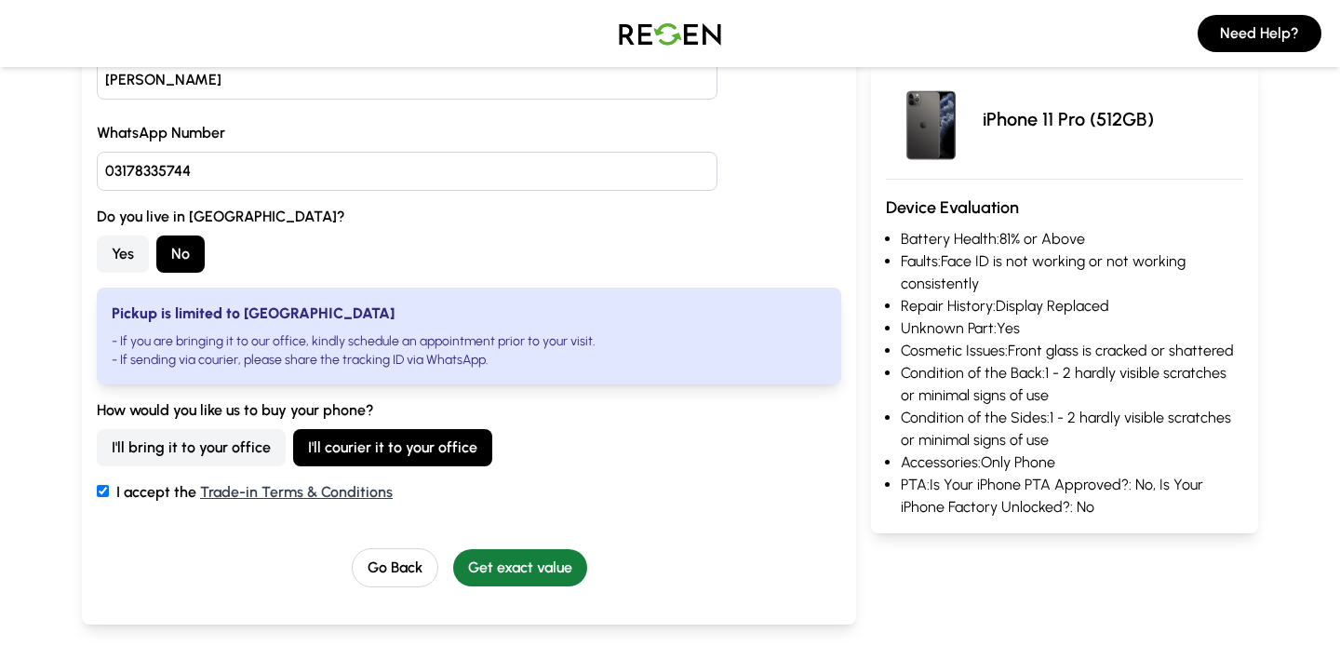
type input "03178335744"
click at [549, 562] on button "Get exact value" at bounding box center [520, 567] width 134 height 37
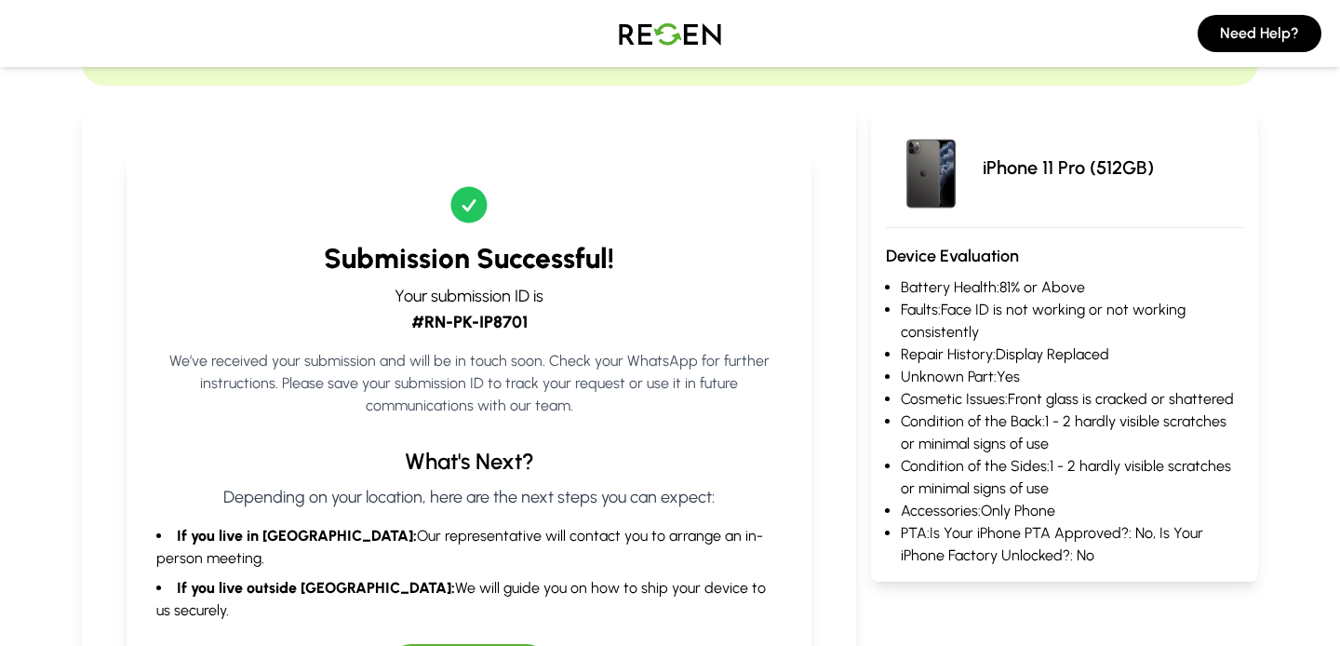
scroll to position [0, 0]
